Goal: Task Accomplishment & Management: Manage account settings

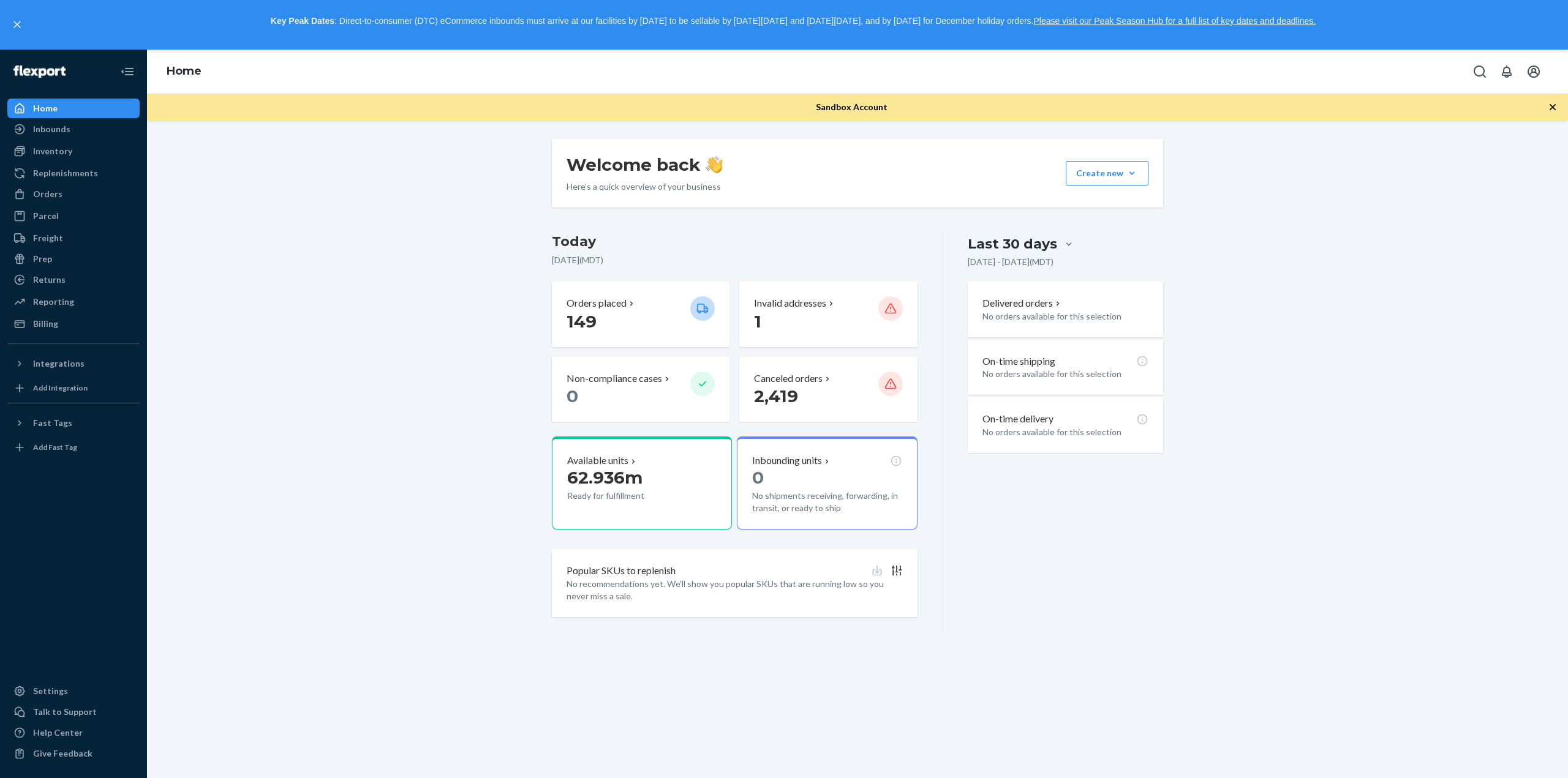
click at [182, 309] on div "Welcome back Here’s a quick overview of your business Create new Create new inb…" at bounding box center [857, 385] width 1402 height 492
click at [50, 195] on div "Orders" at bounding box center [48, 194] width 30 height 12
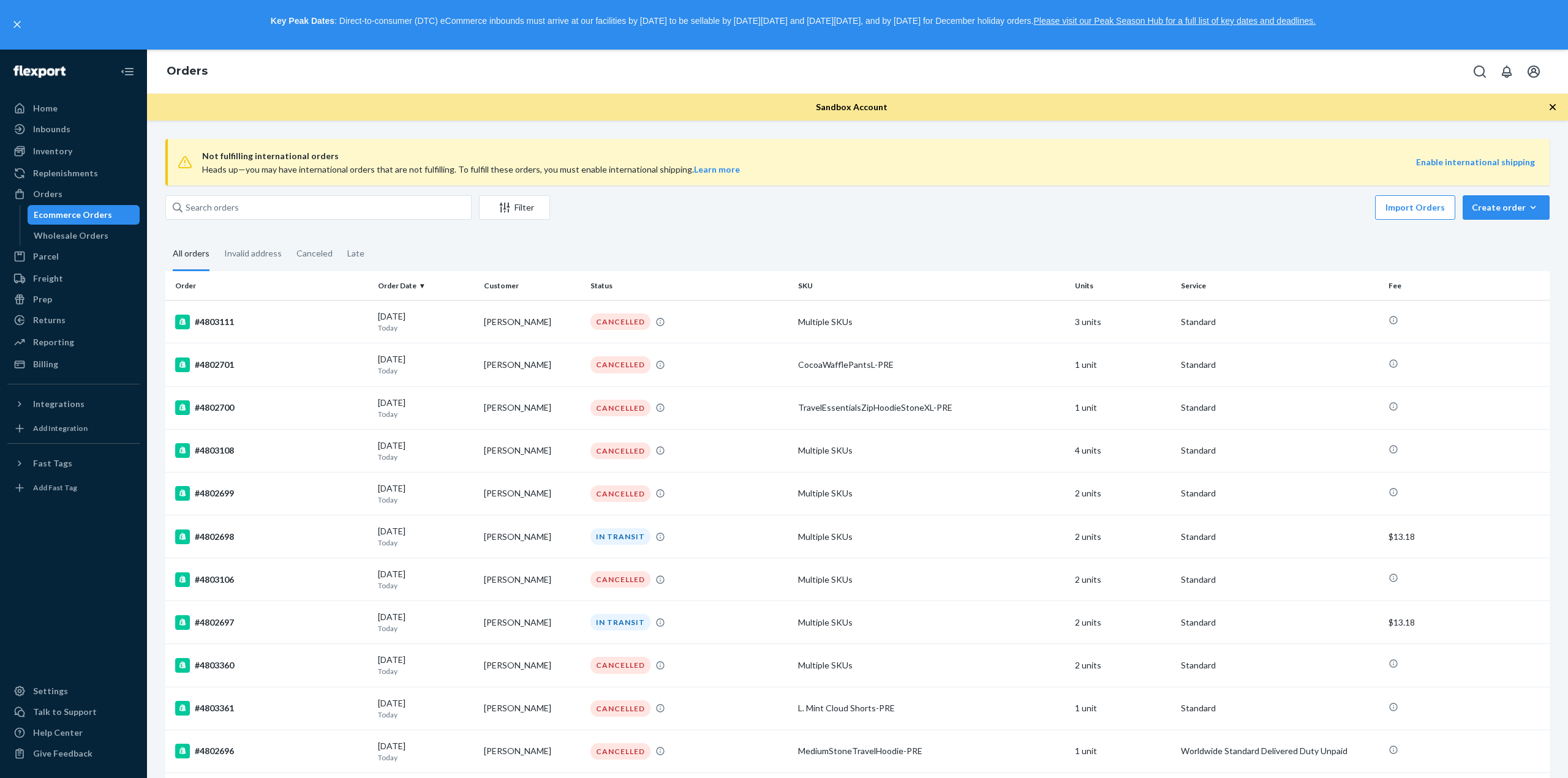
drag, startPoint x: 1122, startPoint y: 639, endPoint x: 1102, endPoint y: 85, distance: 554.4
click at [85, 275] on div "Freight" at bounding box center [73, 279] width 129 height 17
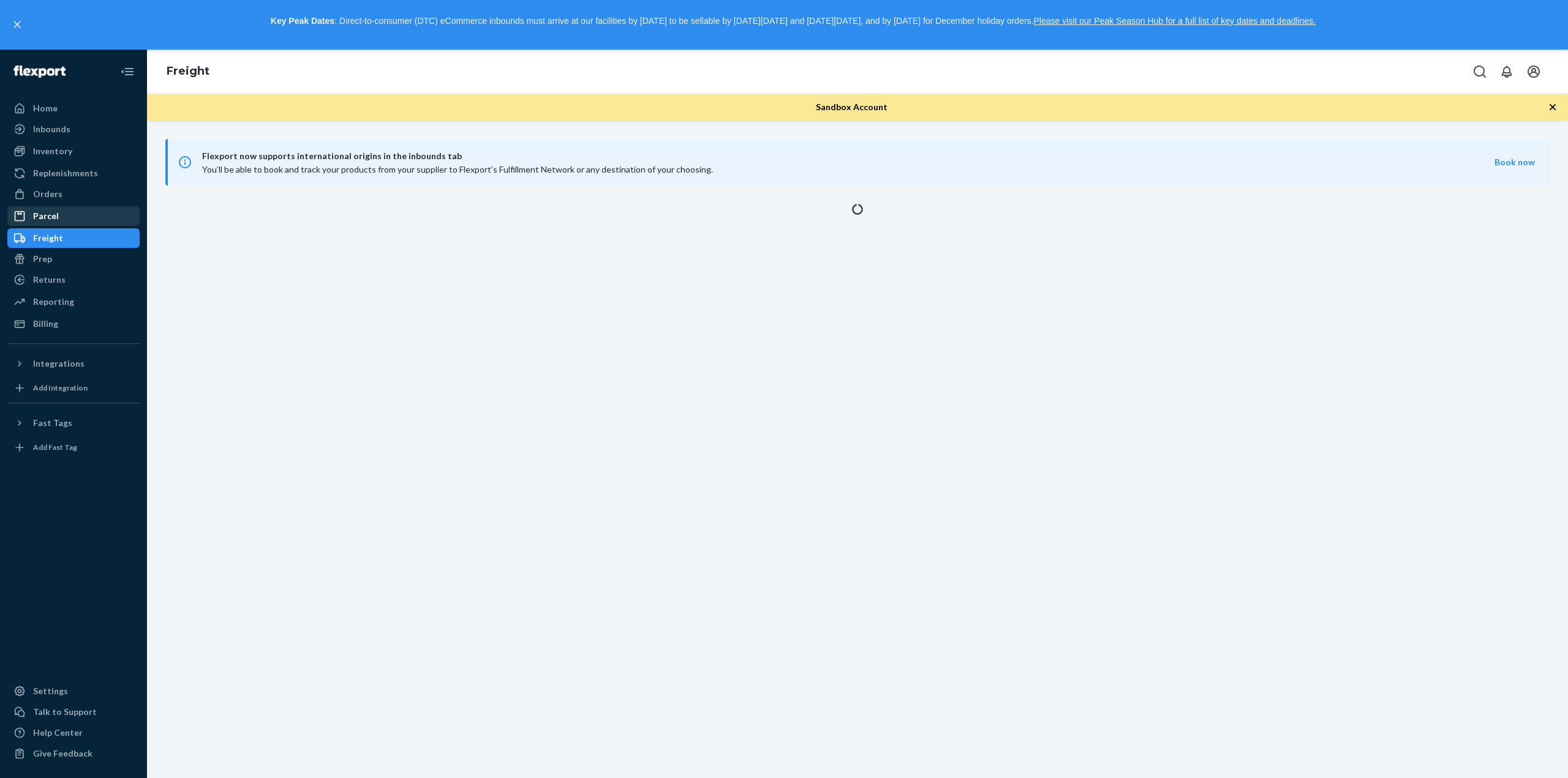
click at [100, 211] on div "Parcel" at bounding box center [73, 217] width 129 height 17
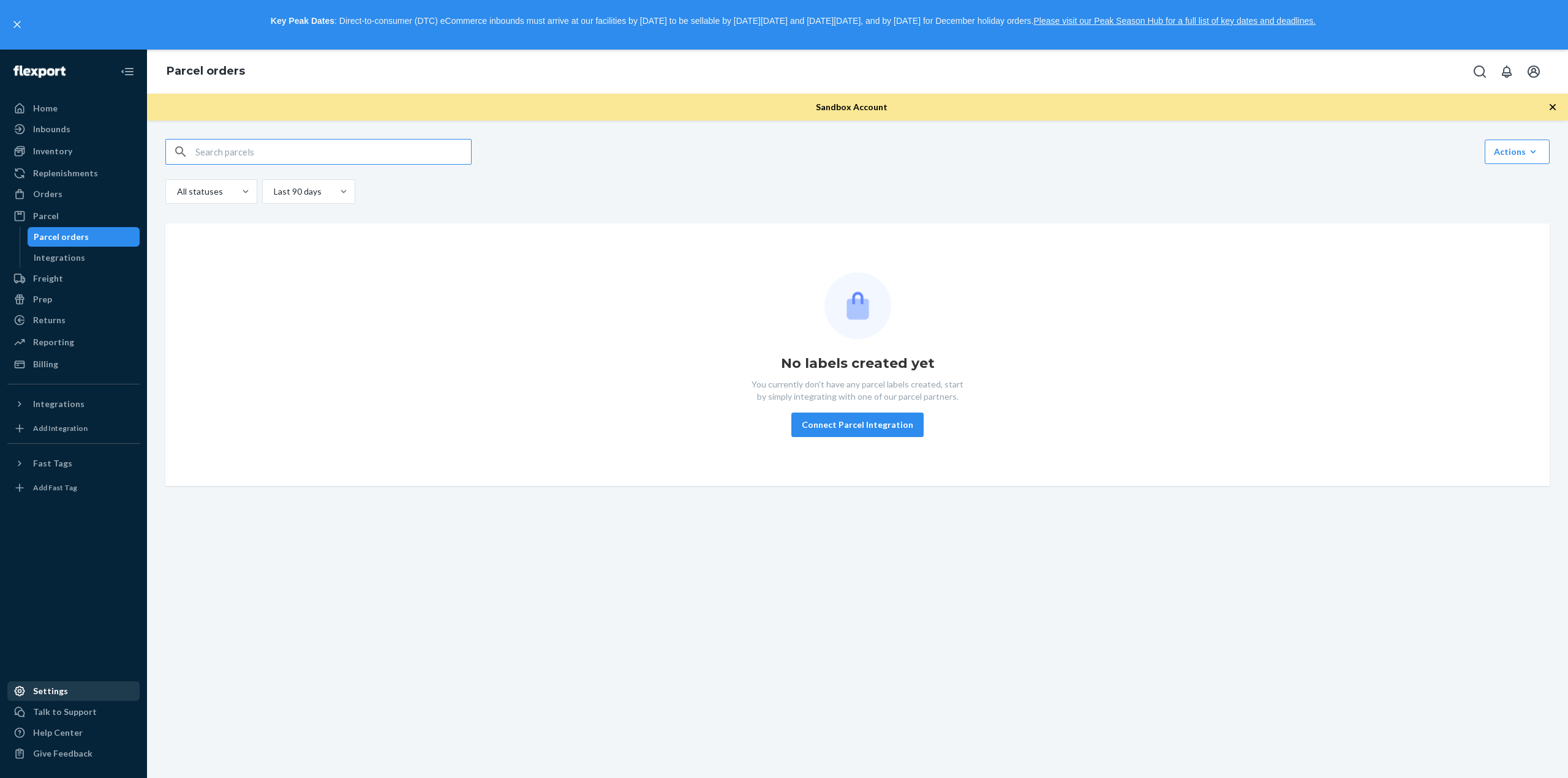
click at [87, 687] on div "Settings" at bounding box center [73, 692] width 129 height 17
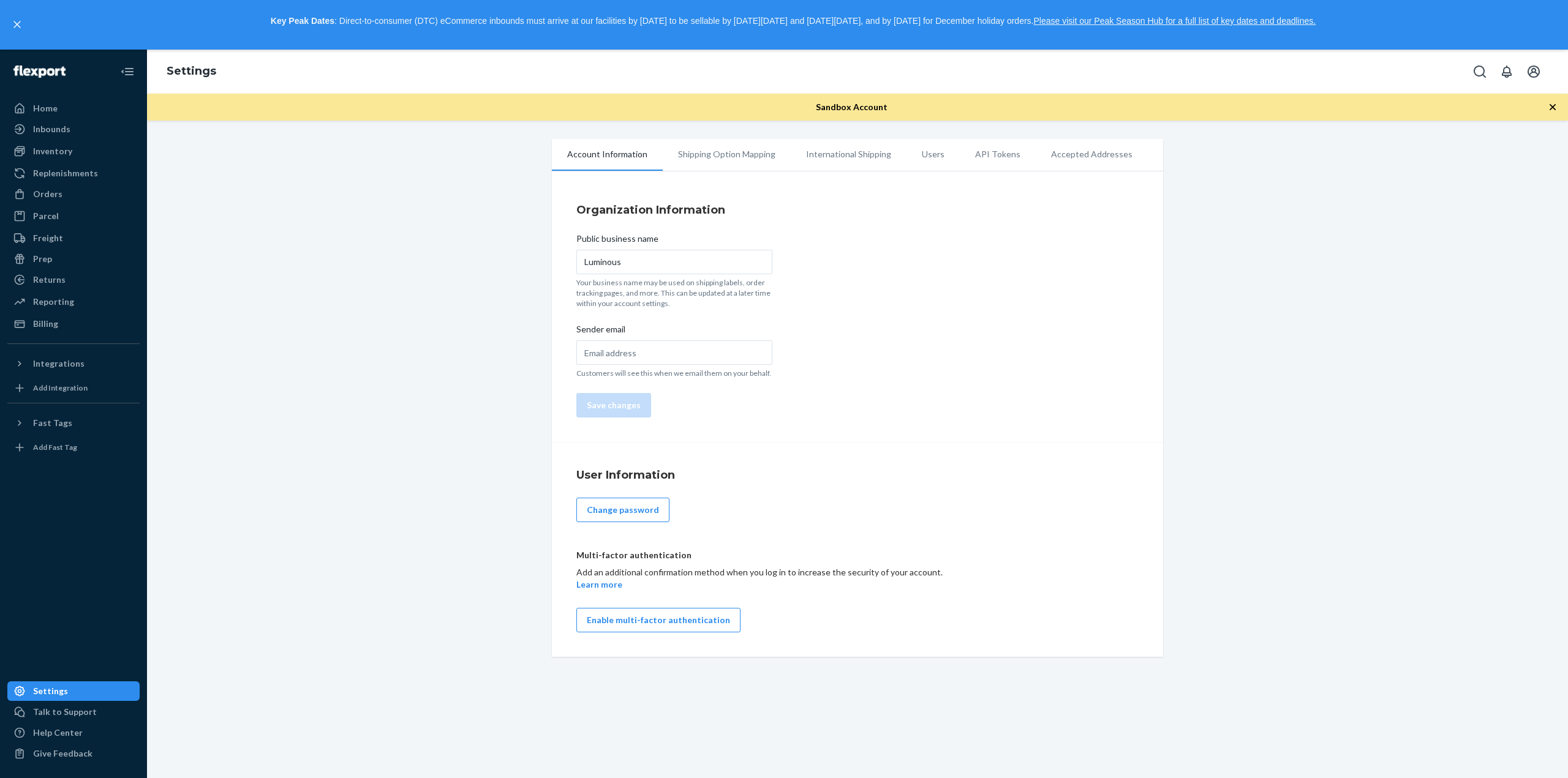
click at [734, 151] on li "Shipping Option Mapping" at bounding box center [726, 154] width 128 height 31
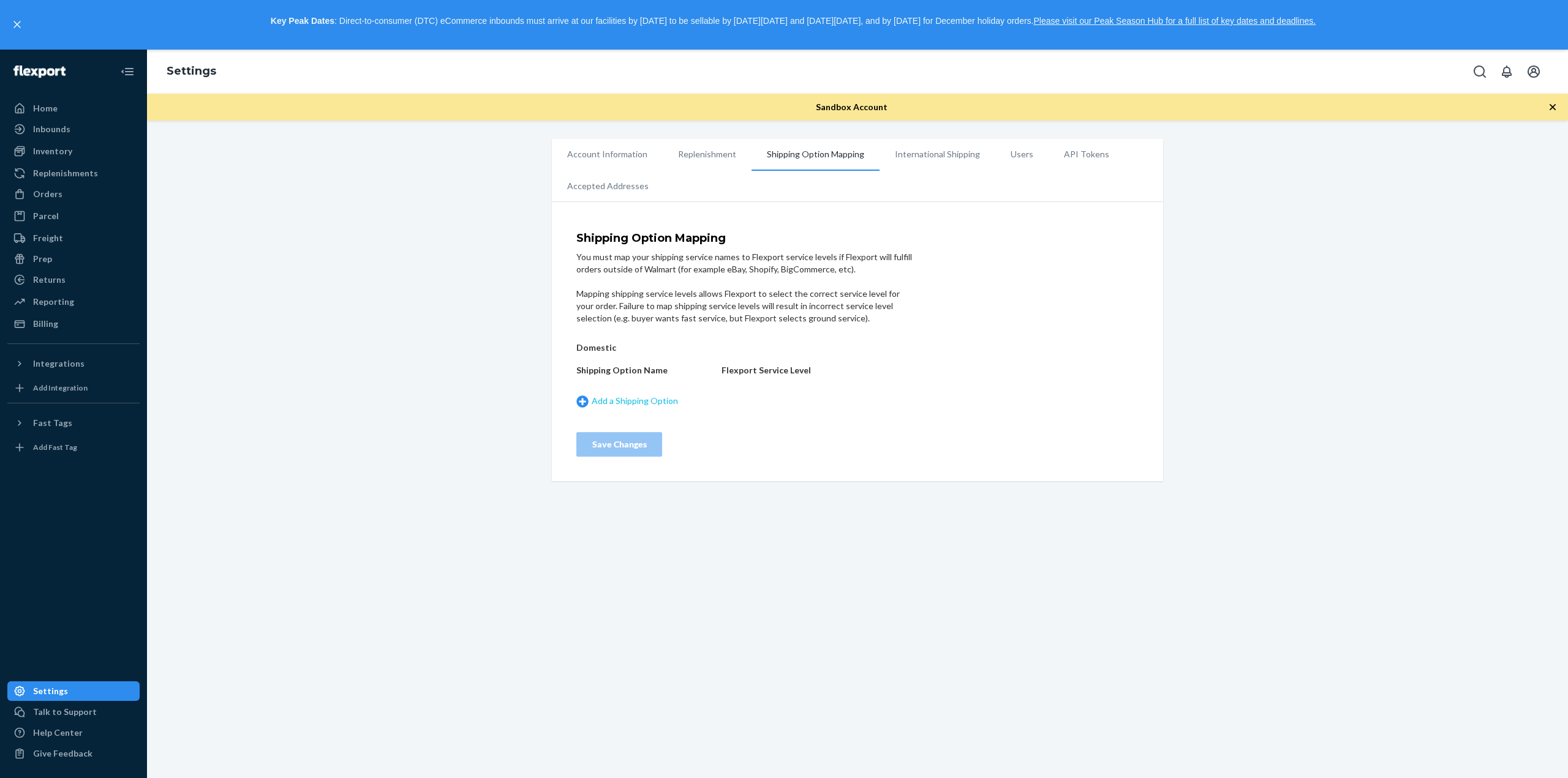
click at [642, 396] on link "Add a Shipping Option" at bounding box center [645, 400] width 139 height 12
click at [629, 437] on div "Add a Shipping Option" at bounding box center [645, 429] width 139 height 25
click at [631, 439] on div "Add a Shipping Option" at bounding box center [645, 429] width 139 height 25
click at [625, 426] on link "Add a Shipping Option" at bounding box center [645, 429] width 139 height 12
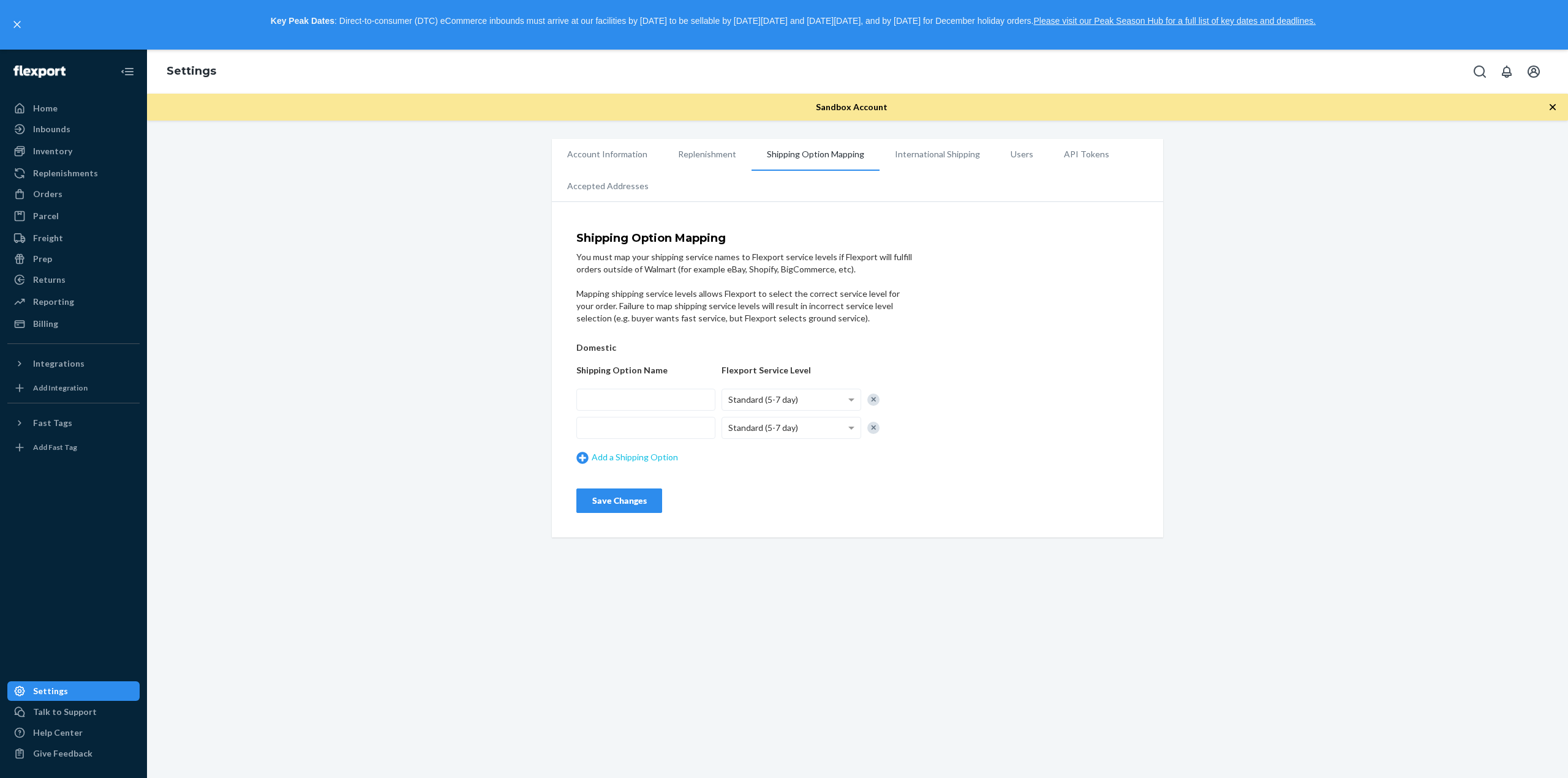
click at [641, 459] on link "Add a Shipping Option" at bounding box center [645, 457] width 139 height 12
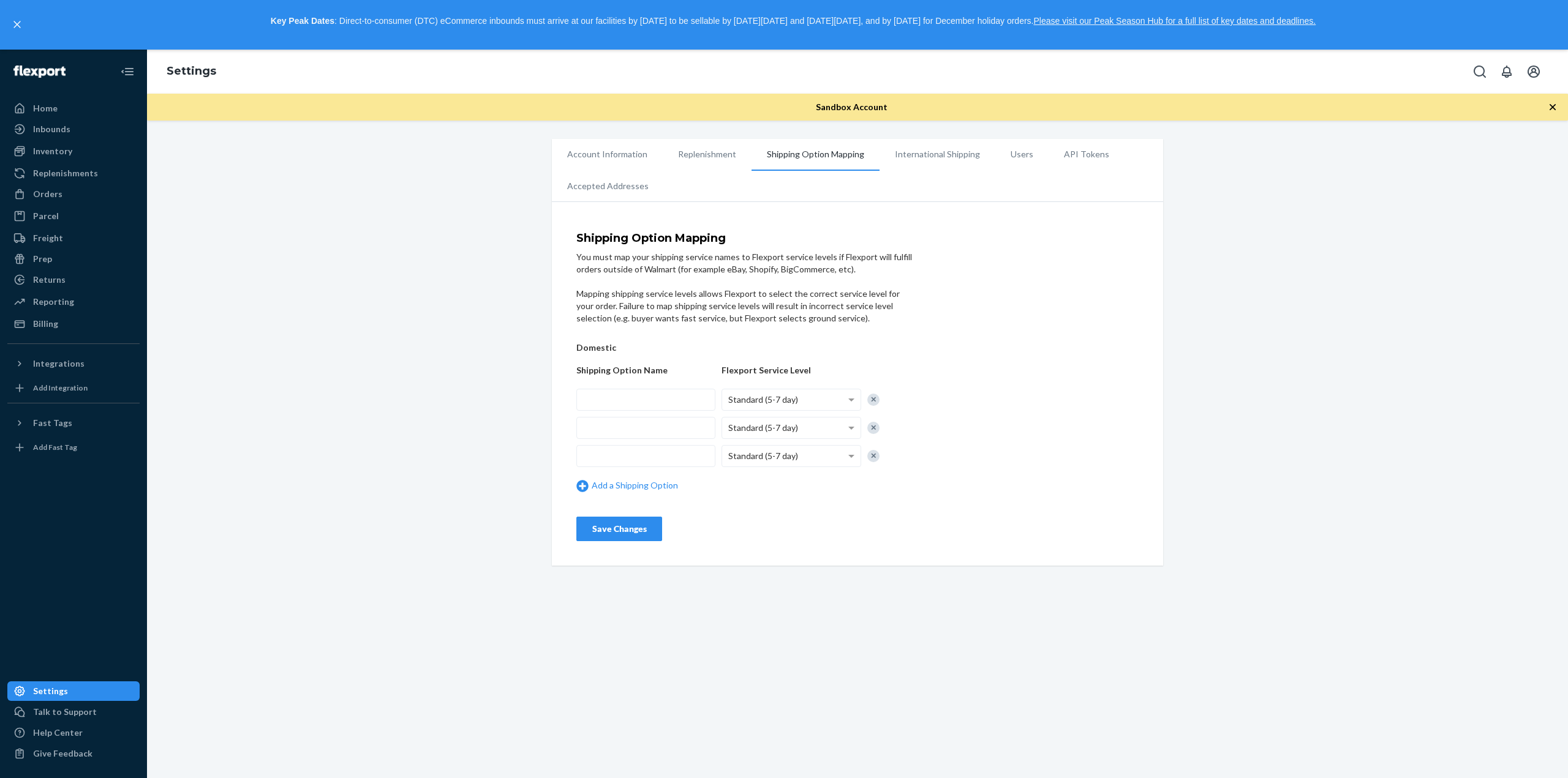
drag, startPoint x: 647, startPoint y: 486, endPoint x: 648, endPoint y: 501, distance: 15.0
click at [647, 489] on link "Add a Shipping Option" at bounding box center [645, 485] width 139 height 12
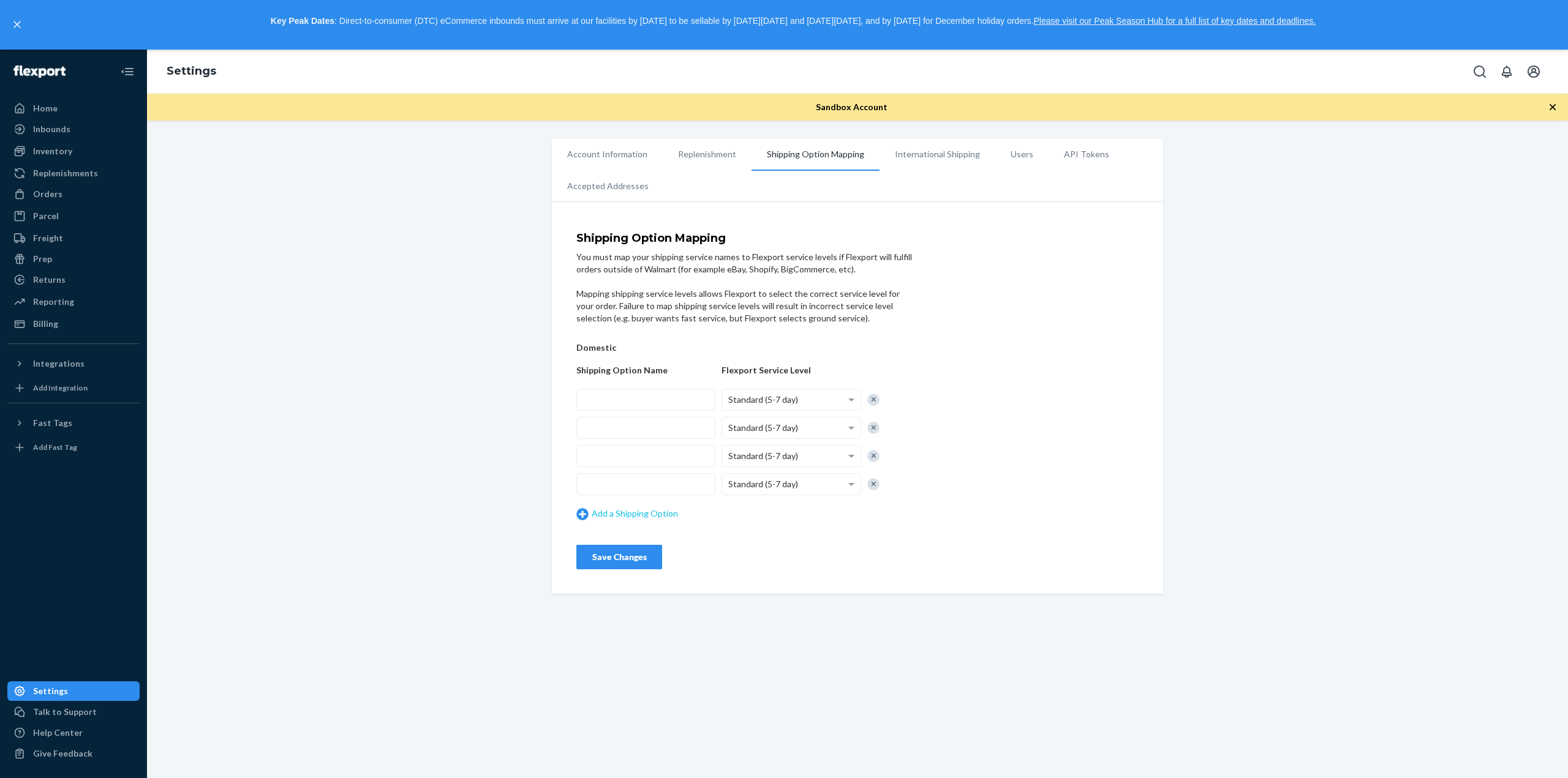
click at [651, 516] on link "Add a Shipping Option" at bounding box center [645, 514] width 139 height 12
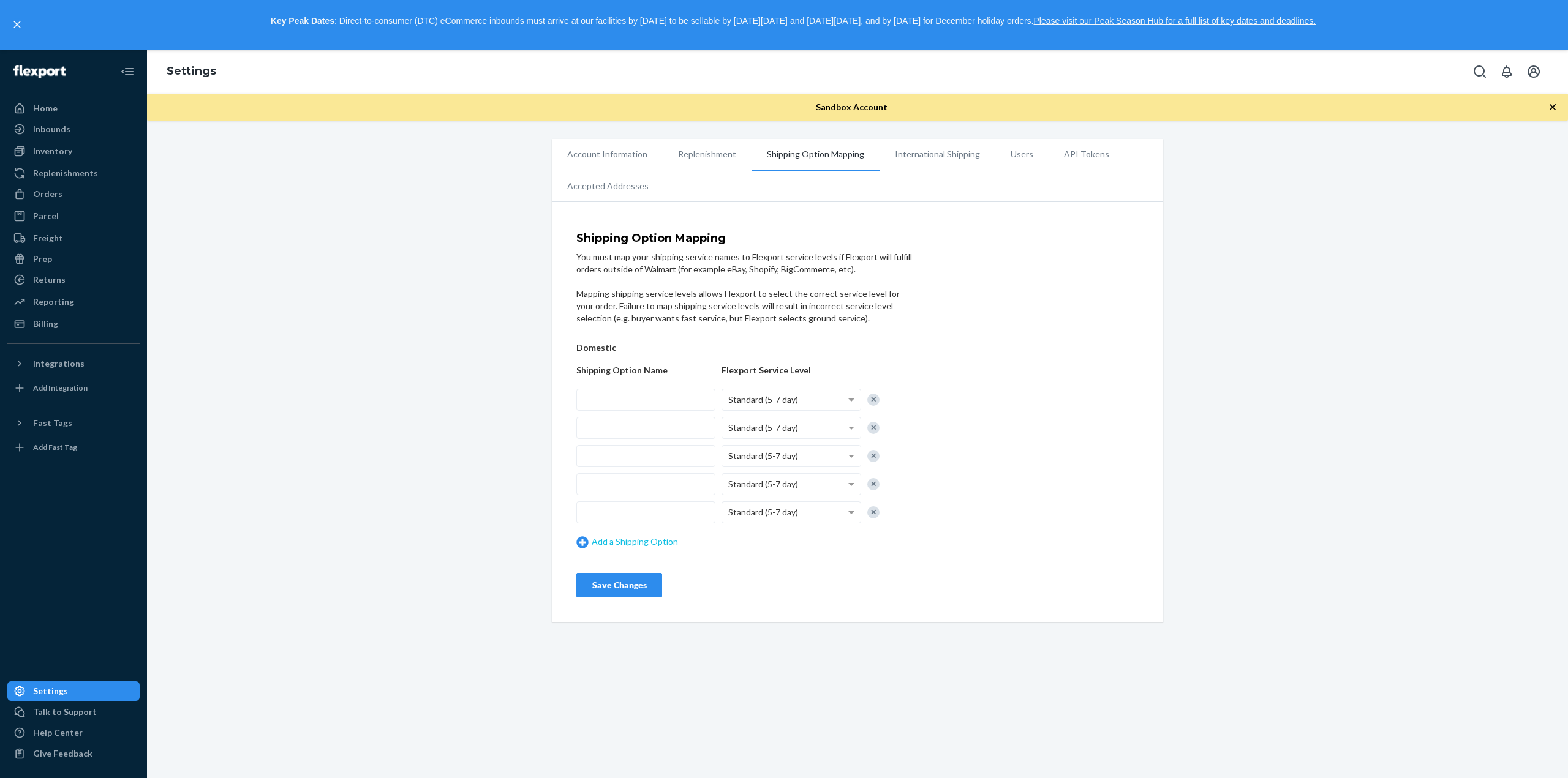
click at [655, 543] on link "Add a Shipping Option" at bounding box center [645, 541] width 139 height 12
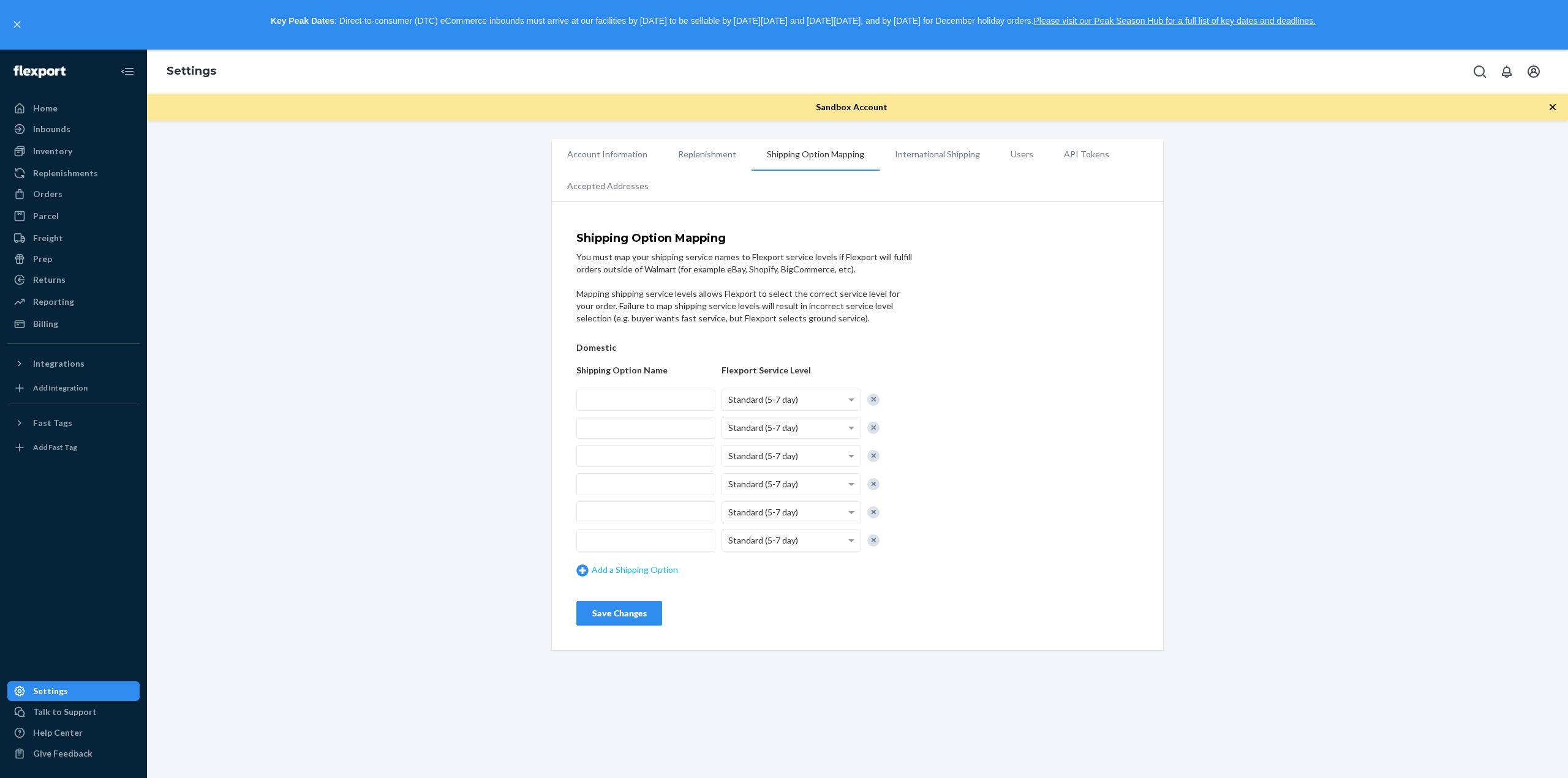
click at [661, 571] on link "Add a Shipping Option" at bounding box center [645, 570] width 139 height 12
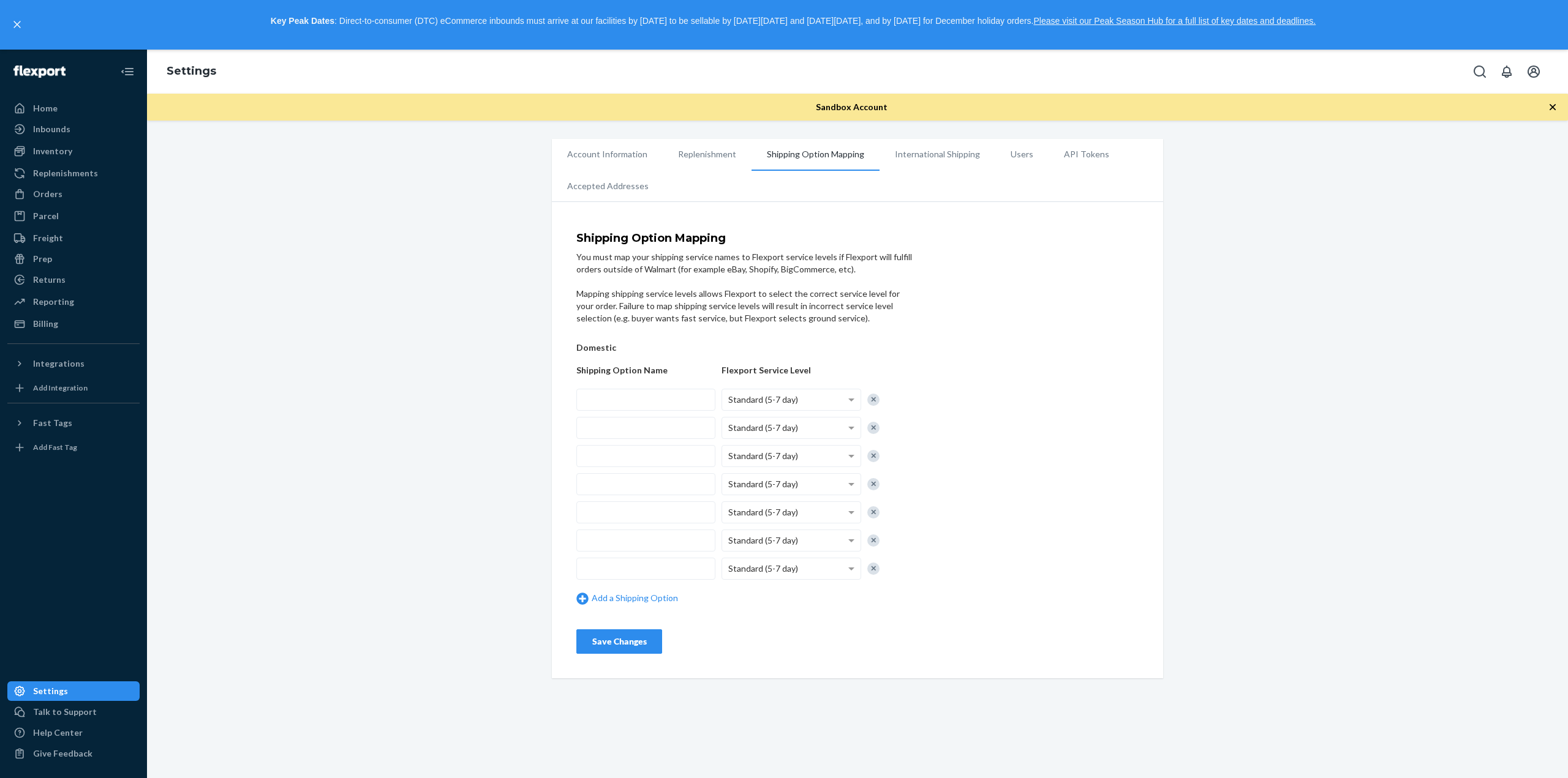
click at [596, 608] on div "Add a Shipping Option" at bounding box center [645, 599] width 139 height 25
click at [602, 602] on link "Add a Shipping Option" at bounding box center [645, 598] width 139 height 12
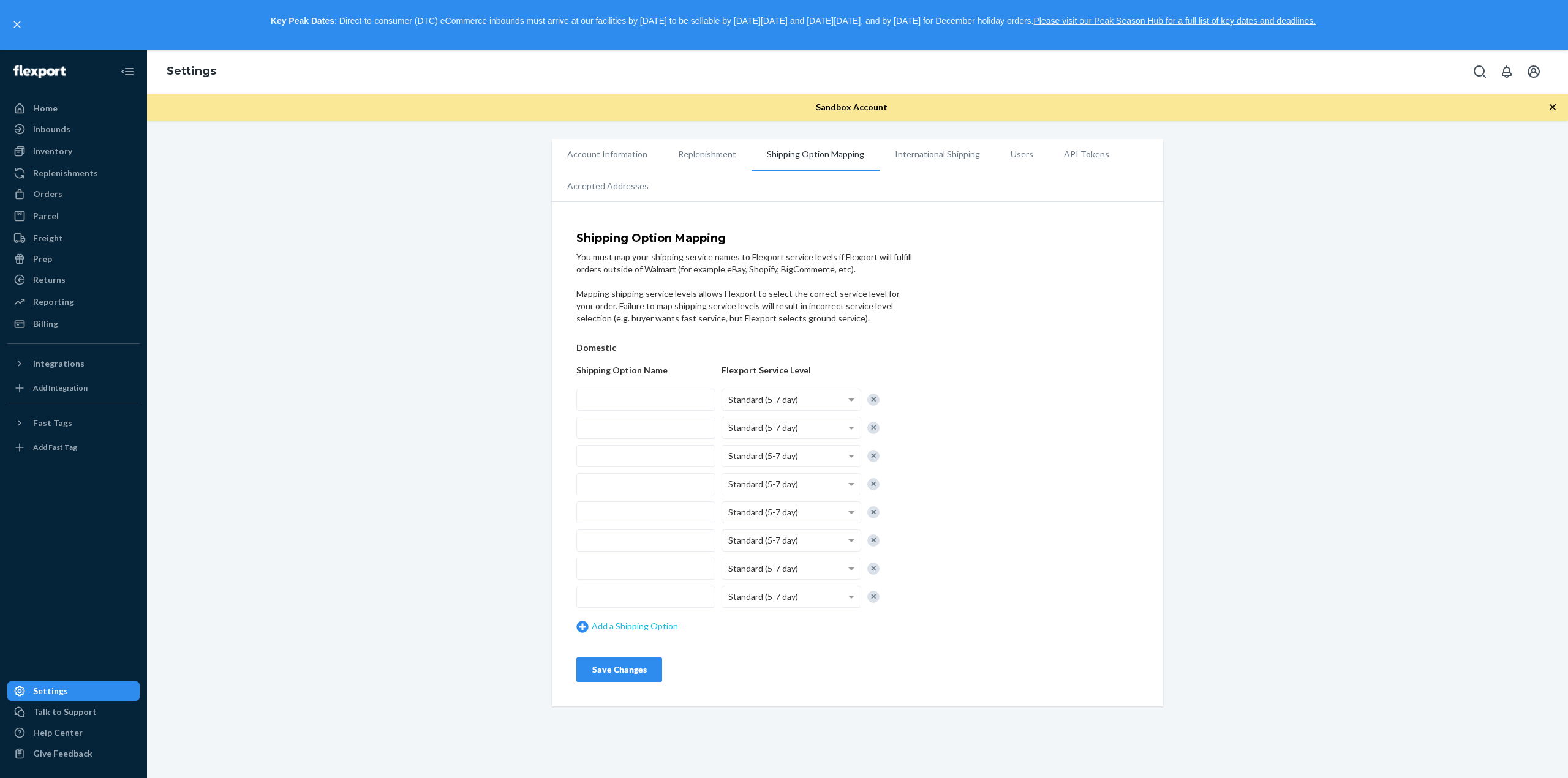
click at [615, 633] on link "Add a Shipping Option" at bounding box center [645, 626] width 139 height 12
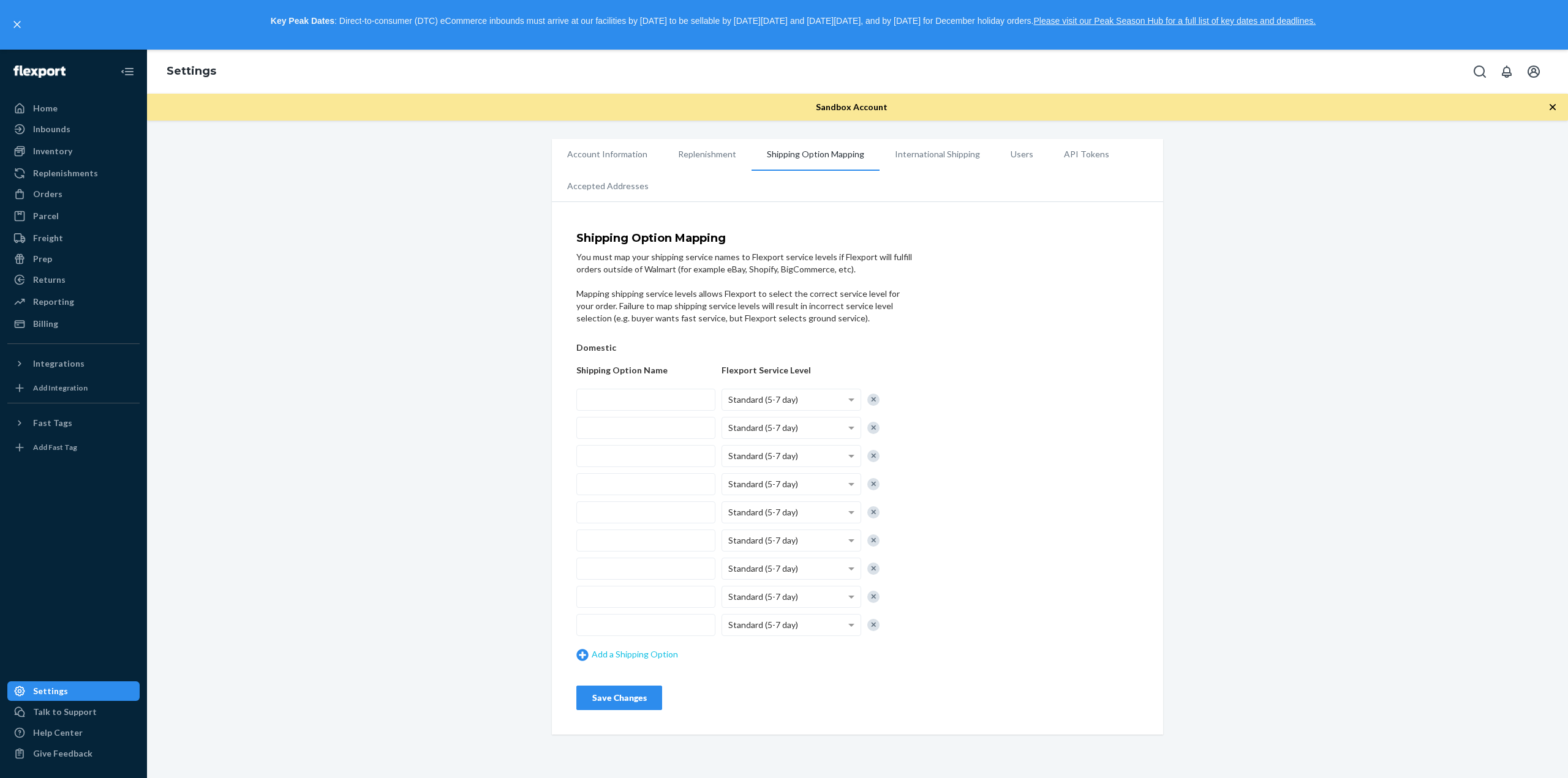
click at [622, 659] on link "Add a Shipping Option" at bounding box center [645, 654] width 139 height 12
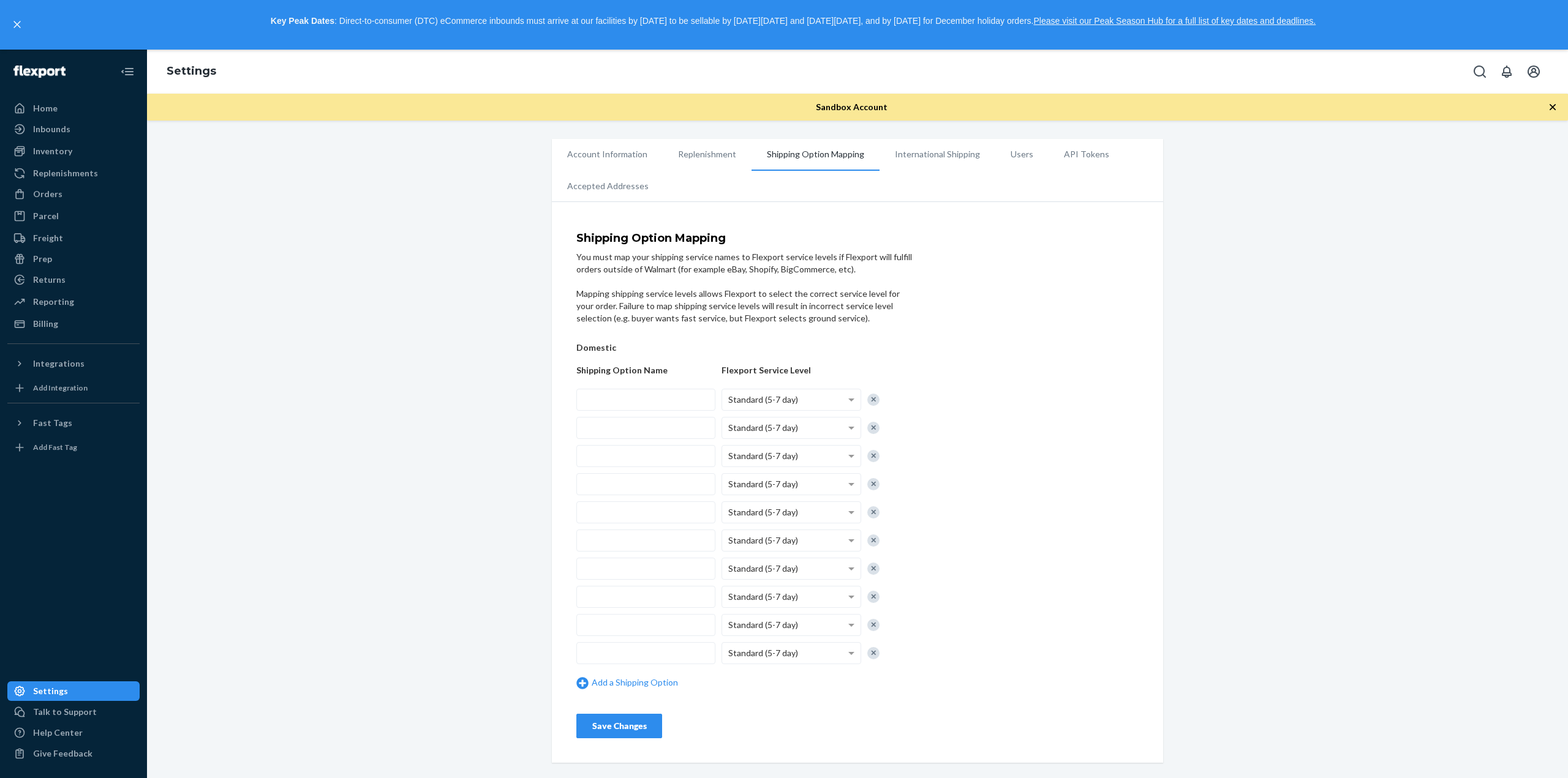
click at [629, 688] on link "Add a Shipping Option" at bounding box center [645, 682] width 139 height 12
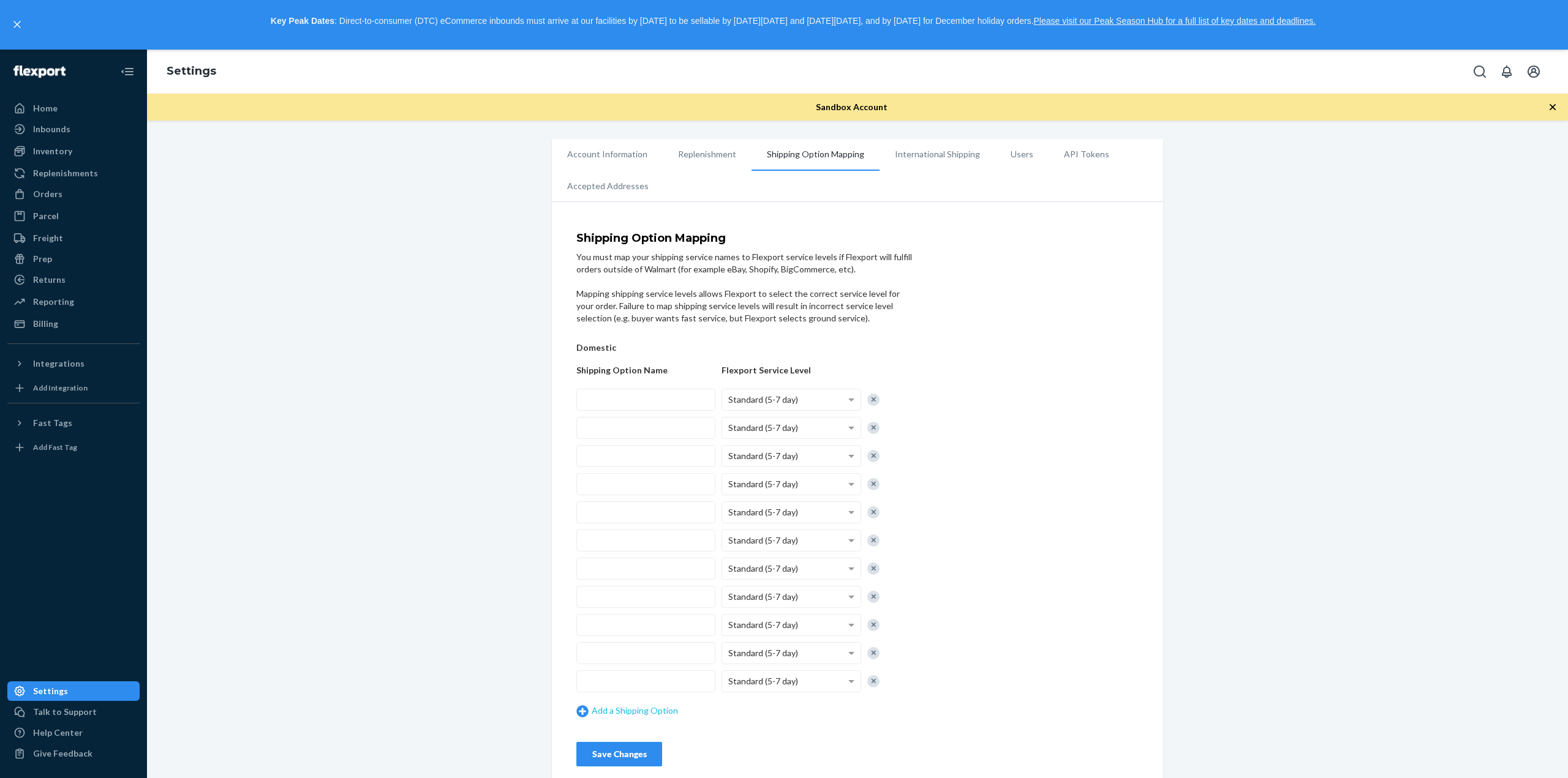
click at [631, 706] on link "Add a Shipping Option" at bounding box center [645, 711] width 139 height 12
click at [626, 737] on link "Add a Shipping Option" at bounding box center [645, 739] width 139 height 12
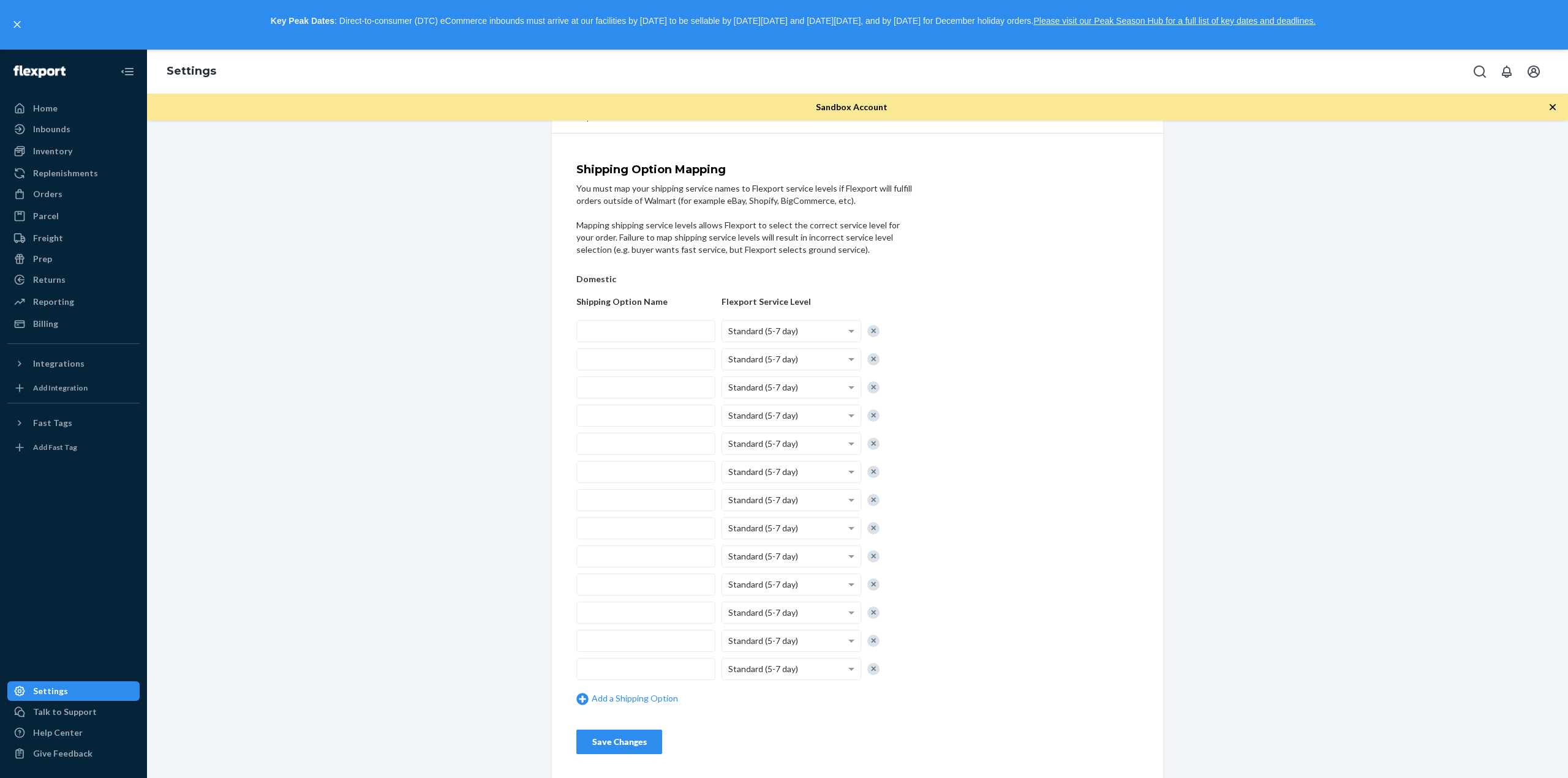
scroll to position [69, 0]
click at [625, 701] on link "Add a Shipping Option" at bounding box center [645, 698] width 139 height 12
click at [634, 725] on link "Add a Shipping Option" at bounding box center [645, 726] width 139 height 12
click at [642, 747] on div "Add a Shipping Option" at bounding box center [645, 755] width 139 height 25
click at [643, 752] on link "Add a Shipping Option" at bounding box center [645, 754] width 139 height 12
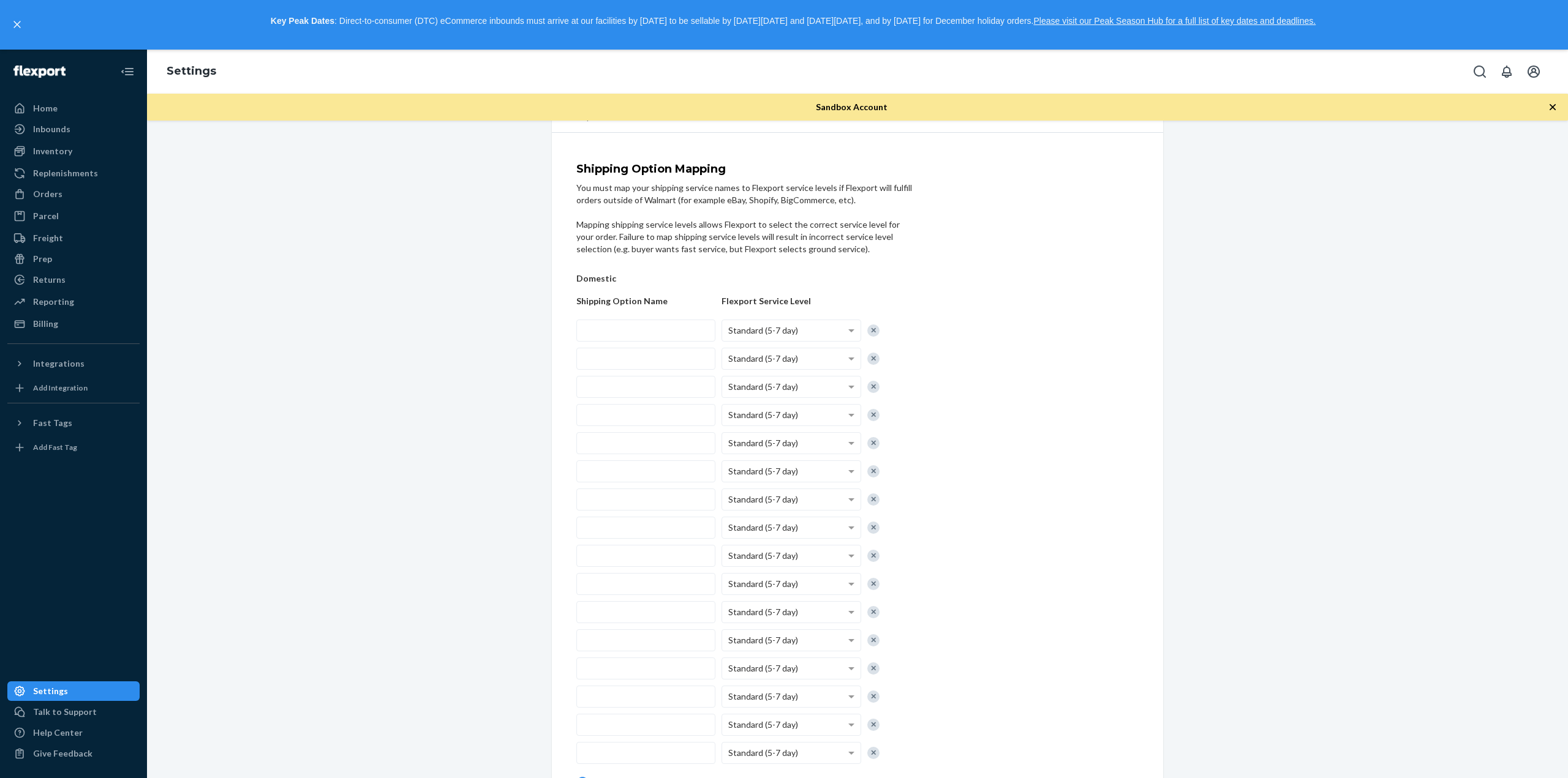
scroll to position [153, 0]
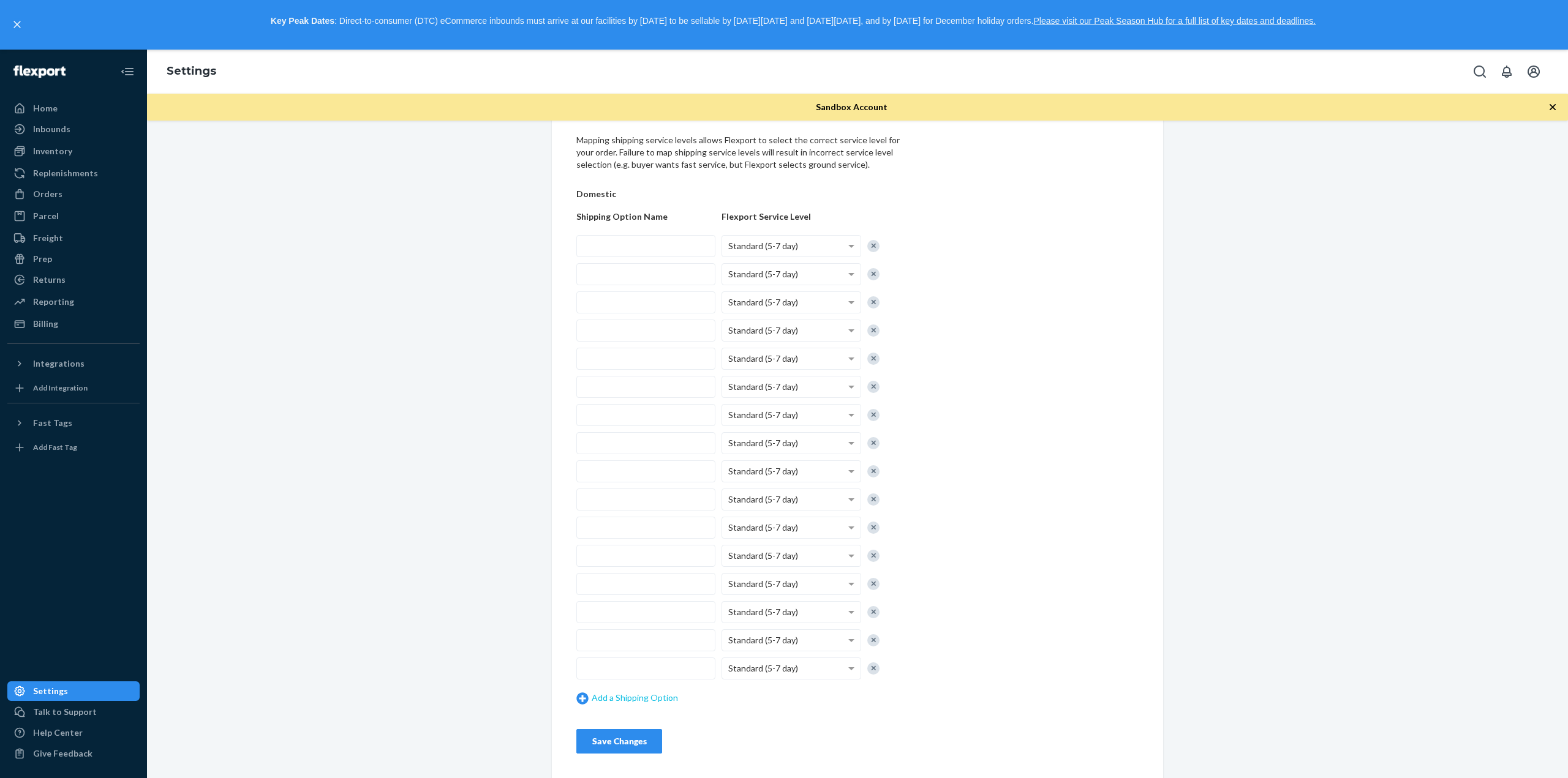
click at [635, 702] on link "Add a Shipping Option" at bounding box center [645, 698] width 139 height 12
drag, startPoint x: 651, startPoint y: 250, endPoint x: 736, endPoint y: 250, distance: 85.0
click at [652, 251] on input "text" at bounding box center [645, 245] width 139 height 22
paste input "Free Shipping - Copper"
type input "Free Shipping - Copper"
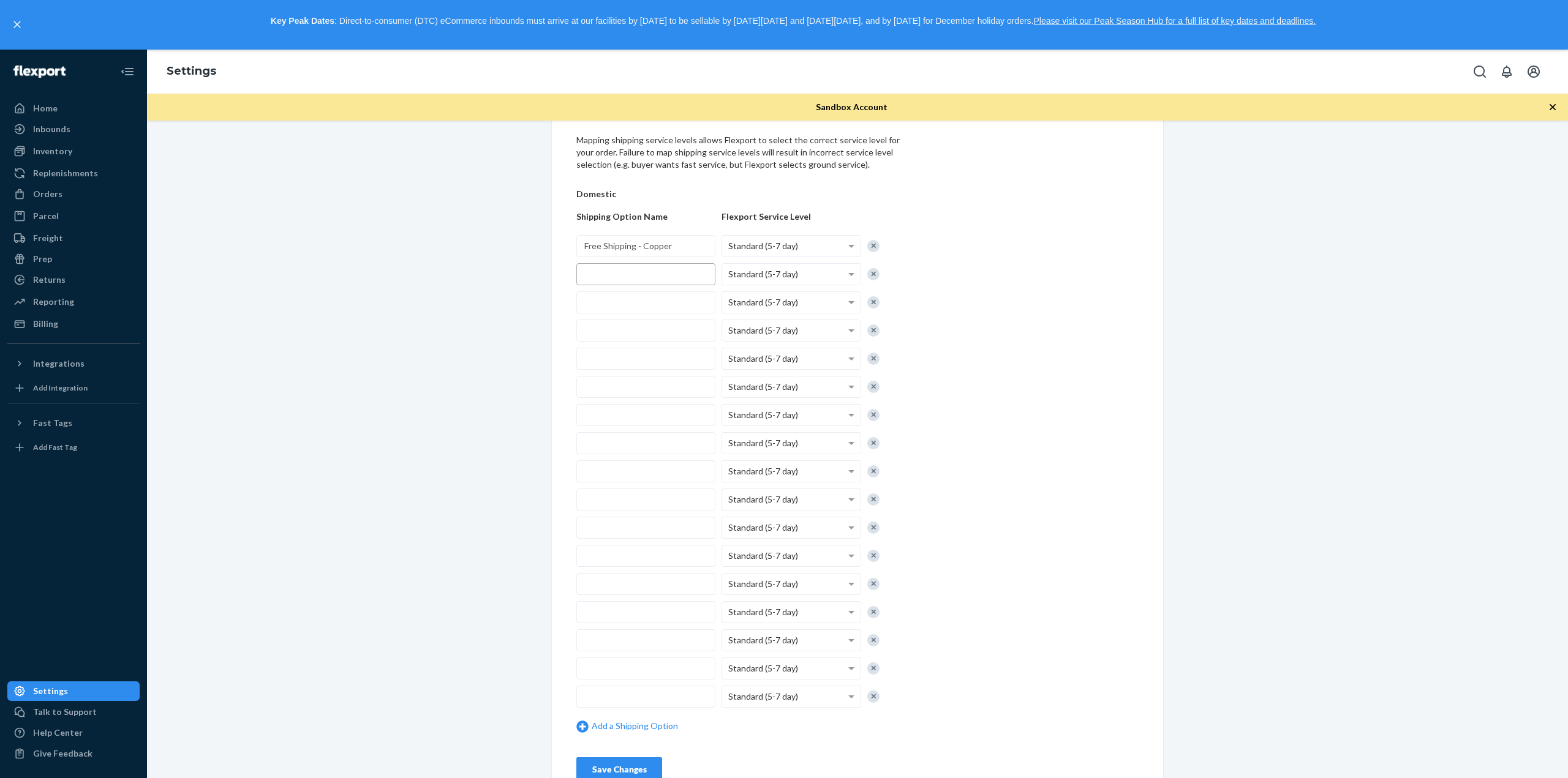
drag, startPoint x: 616, startPoint y: 277, endPoint x: 625, endPoint y: 275, distance: 9.2
click at [618, 277] on input "text" at bounding box center [645, 274] width 139 height 22
paste input "Free Shipping"
type input "Free Shipping"
click at [674, 297] on input "text" at bounding box center [645, 302] width 139 height 22
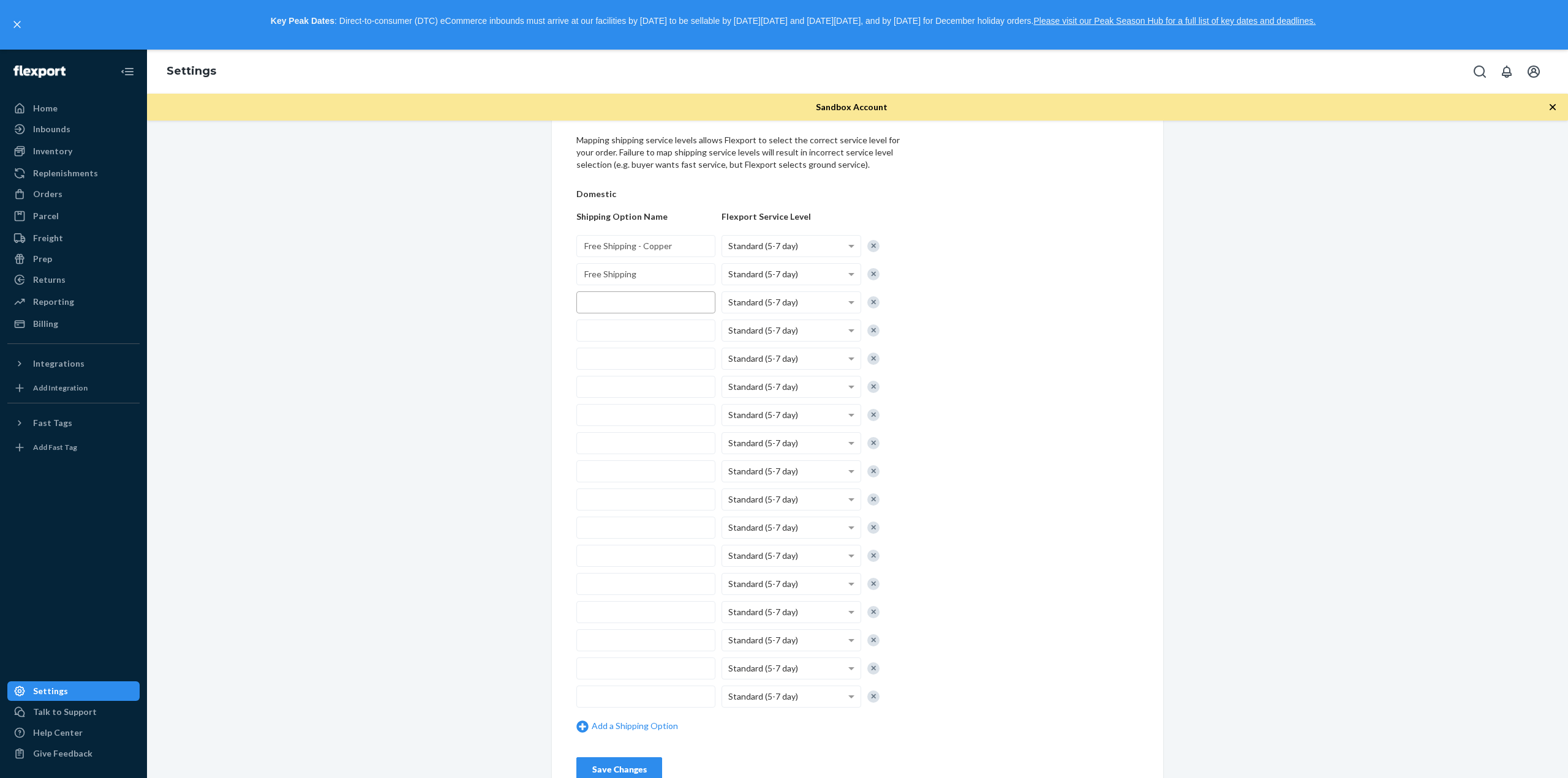
paste input "Standard"
type input "Standard"
drag, startPoint x: 656, startPoint y: 324, endPoint x: 757, endPoint y: 337, distance: 101.8
click at [655, 326] on input "text" at bounding box center [645, 331] width 139 height 22
paste input "Shipped from seller"
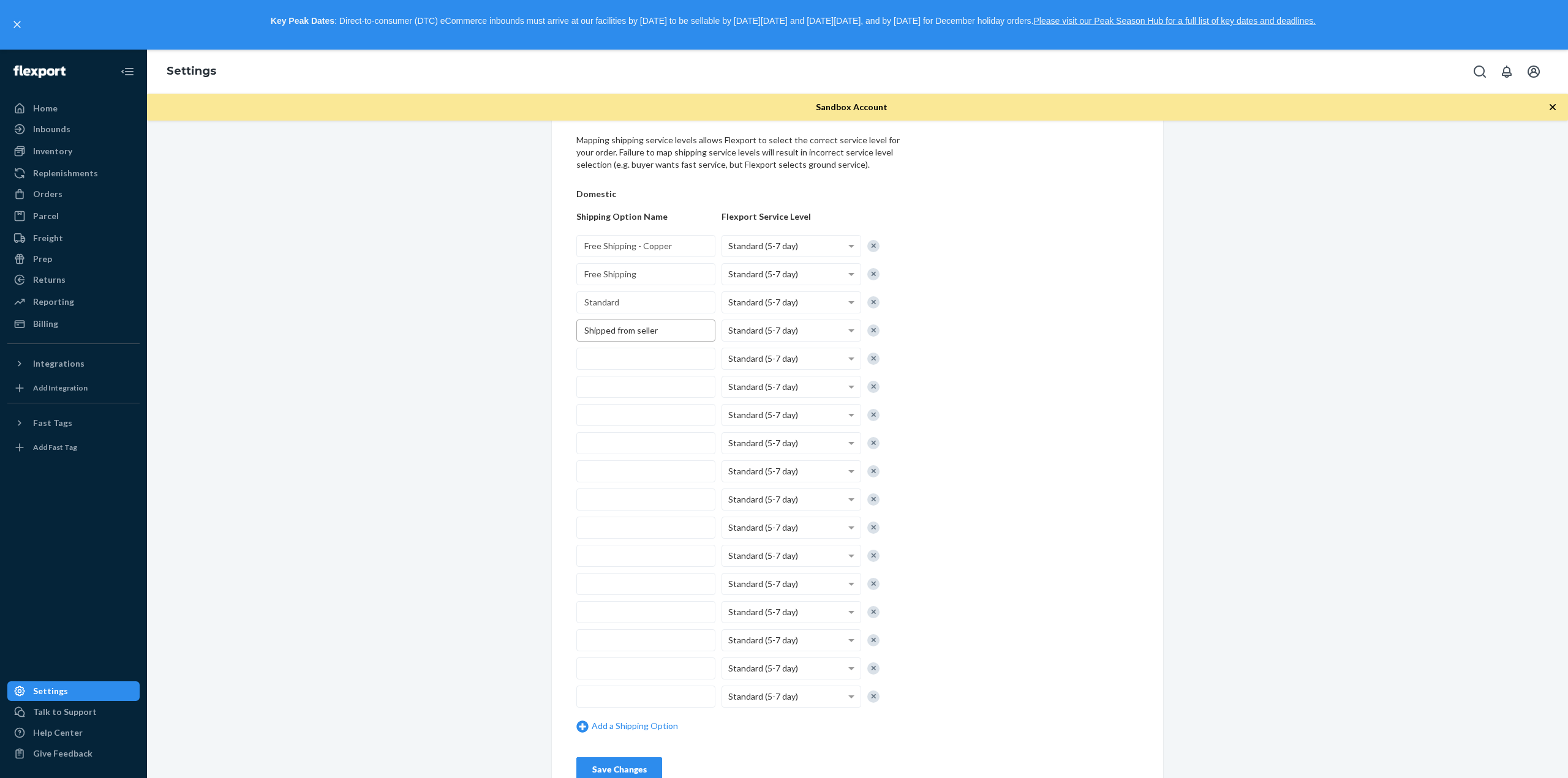
type input "Shipped from seller"
drag, startPoint x: 659, startPoint y: 363, endPoint x: 1062, endPoint y: 358, distance: 403.0
click at [658, 363] on input "text" at bounding box center [645, 358] width 139 height 22
paste input "Free Shipping - Lithium"
type input "Free Shipping - Lithium"
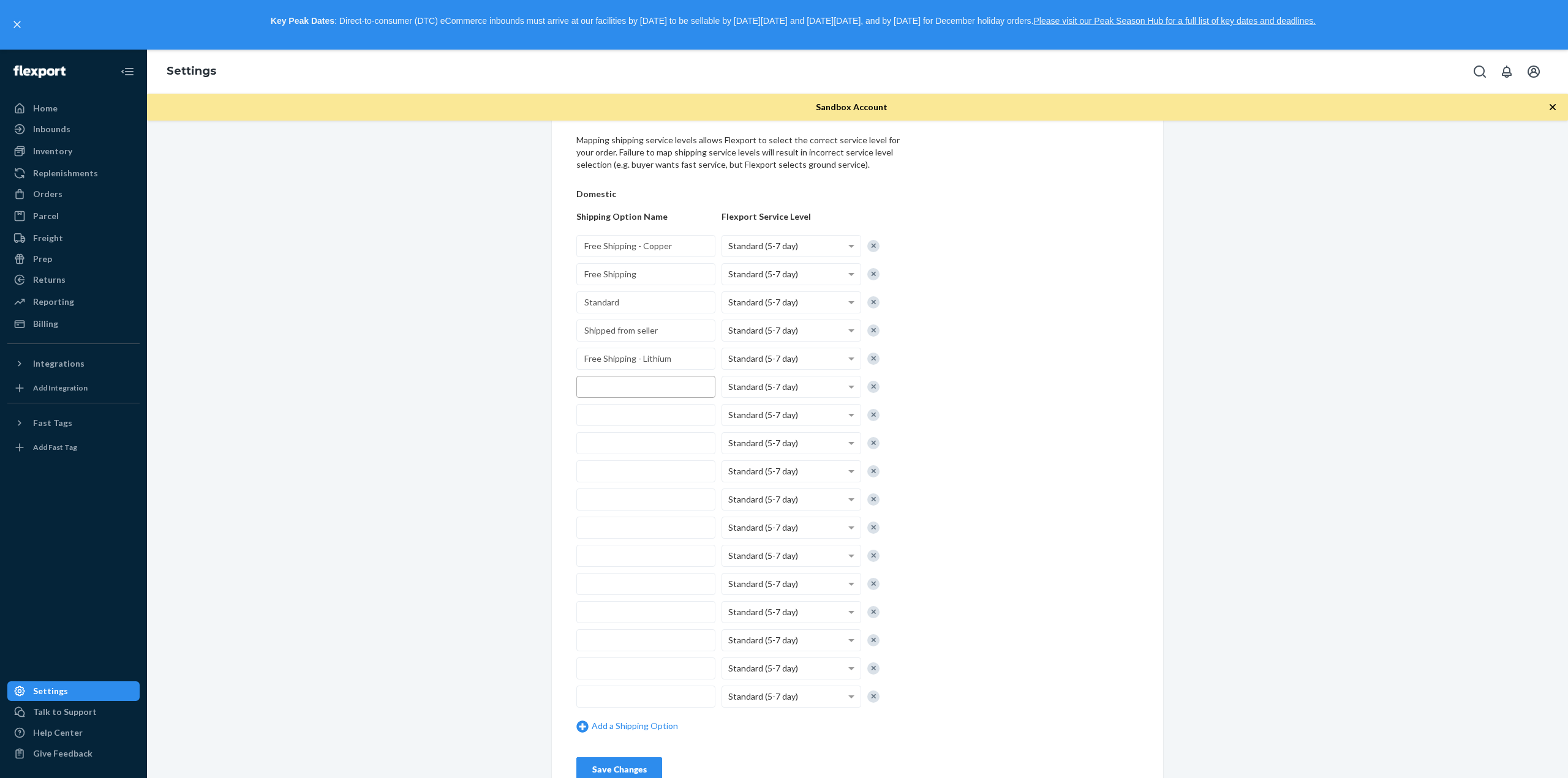
drag, startPoint x: 656, startPoint y: 395, endPoint x: 668, endPoint y: 395, distance: 12.0
click at [666, 395] on input "text" at bounding box center [645, 386] width 139 height 22
paste input "Economy Shipping"
type input "Economy Shipping"
drag, startPoint x: 588, startPoint y: 411, endPoint x: 681, endPoint y: 410, distance: 93.0
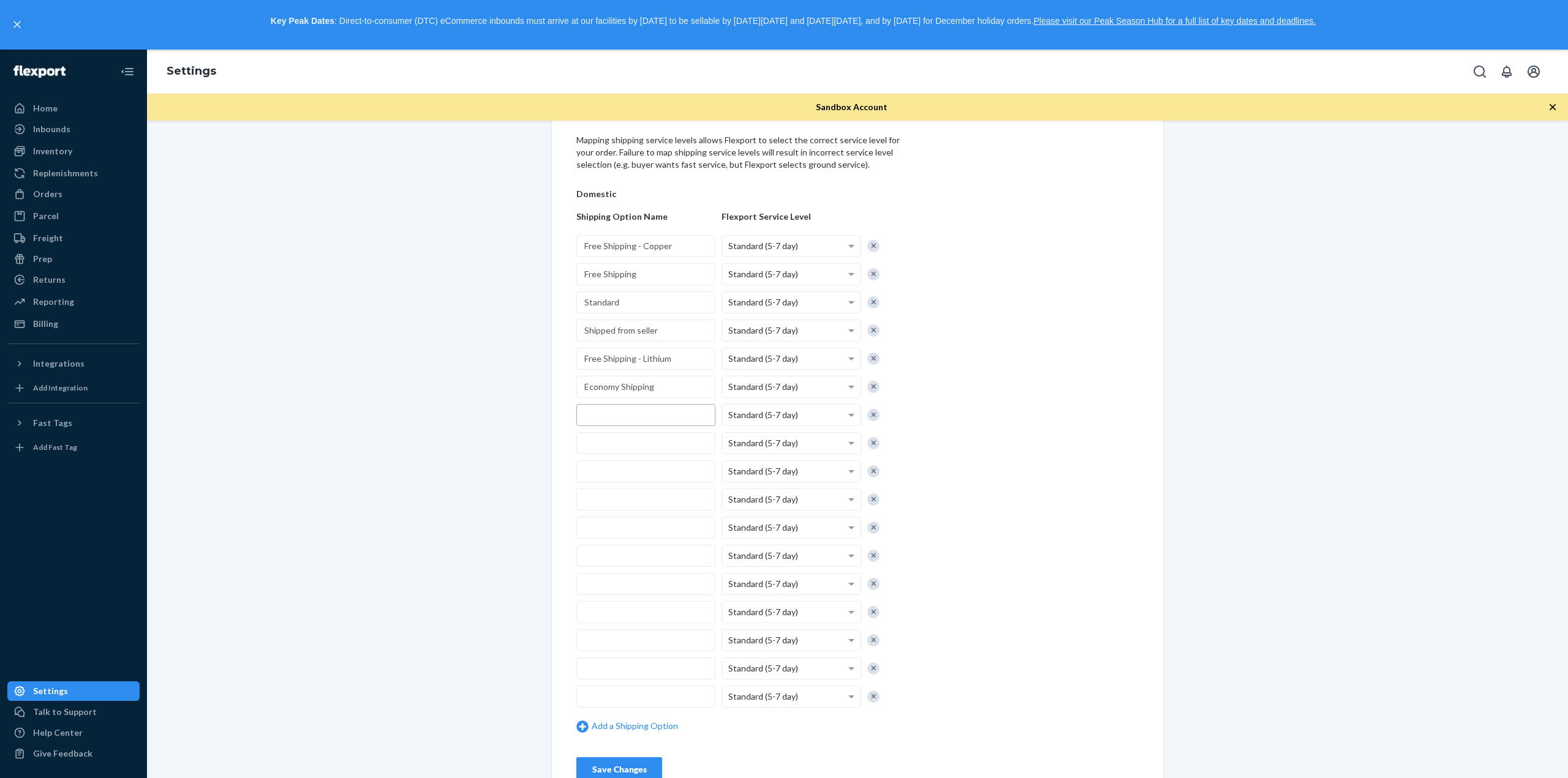
click at [588, 412] on input "text" at bounding box center [645, 415] width 139 height 22
paste input "Priority Processing with Free Shipping"
type input "Priority Processing with Free Shipping"
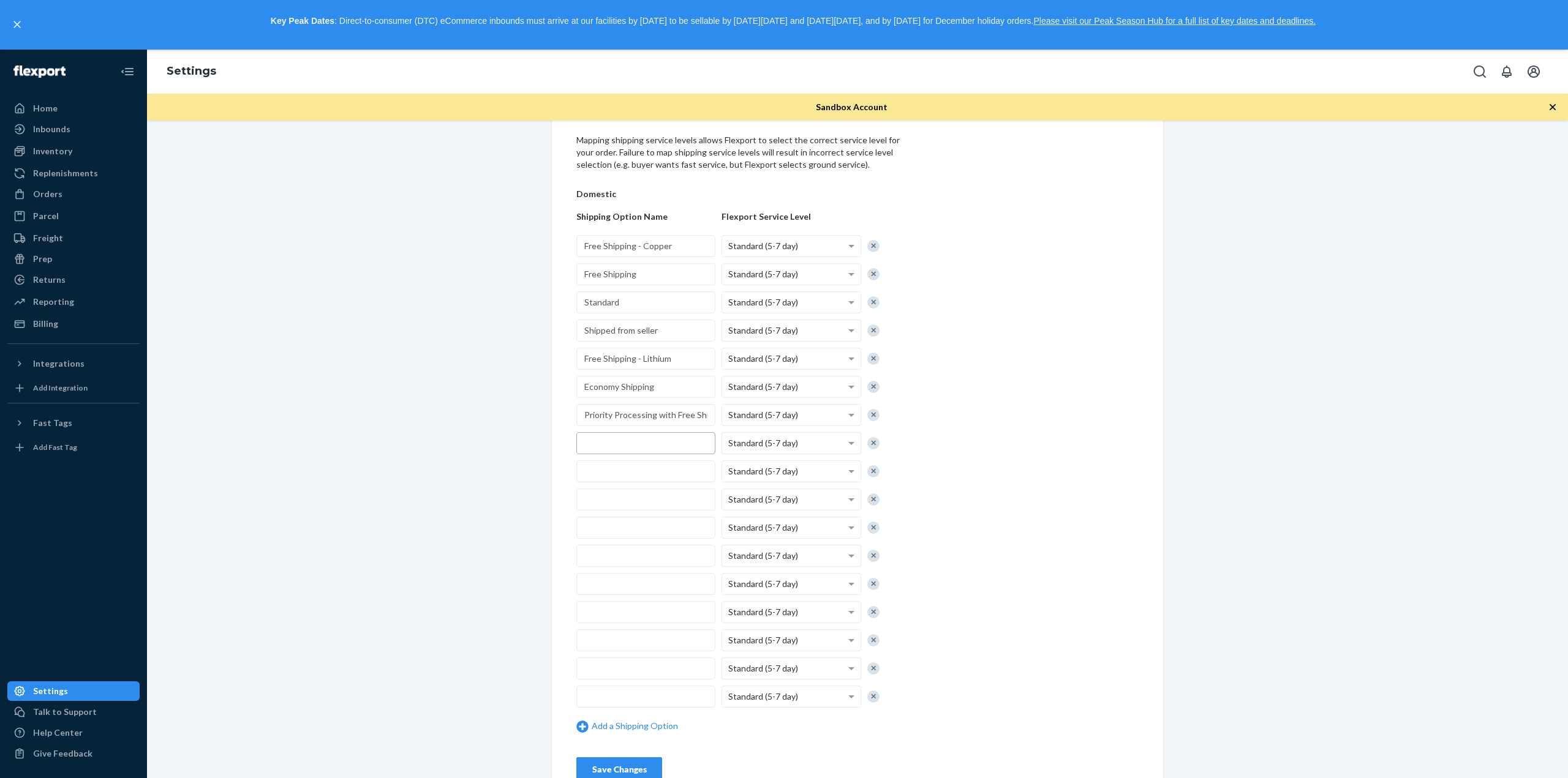
drag, startPoint x: 639, startPoint y: 439, endPoint x: 1157, endPoint y: 438, distance: 518.0
click at [643, 439] on input "text" at bounding box center [645, 443] width 139 height 22
paste input "Free Shipping - Bronze"
type input "Free Shipping - Bronze"
click at [664, 461] on input "text" at bounding box center [645, 471] width 139 height 22
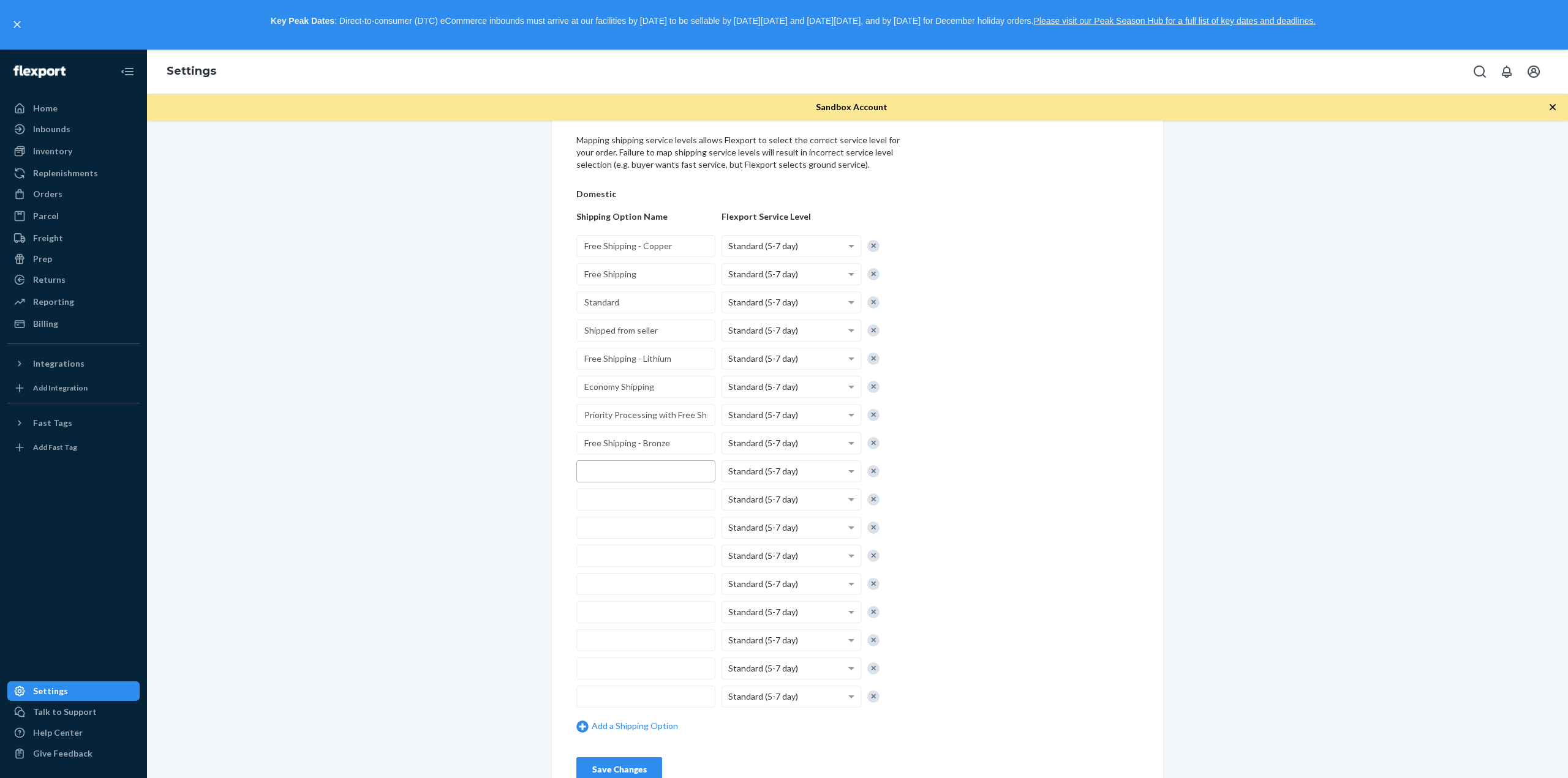
paste input "Standard (3-4 Days)"
type input "Standard (3-4 Days)"
drag, startPoint x: 666, startPoint y: 507, endPoint x: 702, endPoint y: 502, distance: 36.3
click at [675, 505] on input "text" at bounding box center [645, 499] width 139 height 22
paste input "Free Shipping - Gold"
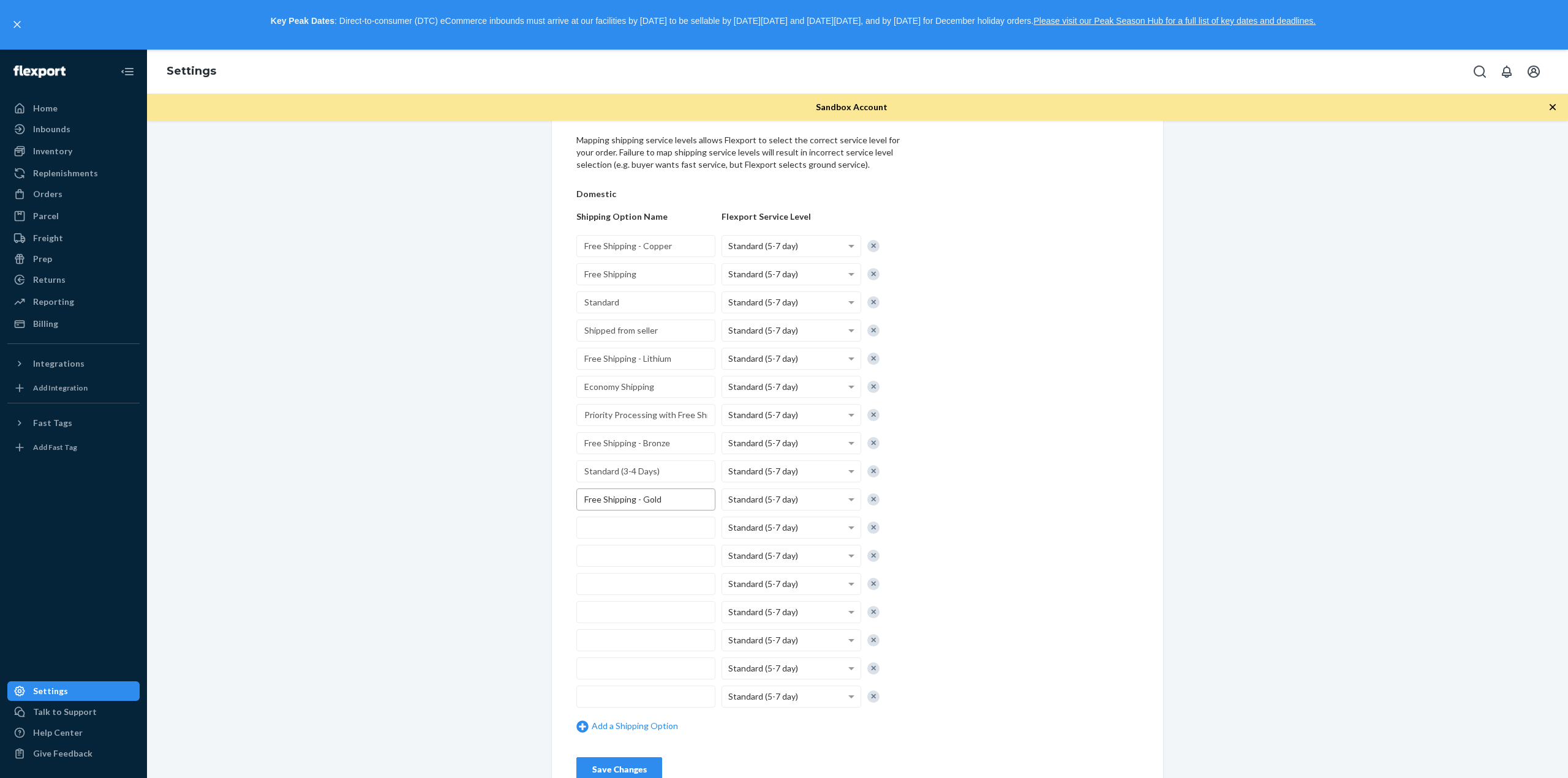
type input "Free Shipping - Gold"
click at [644, 527] on input "text" at bounding box center [645, 527] width 139 height 22
paste input "Free Shipping - Pearl"
type input "Free Shipping - Pearl"
drag, startPoint x: 674, startPoint y: 559, endPoint x: 805, endPoint y: 554, distance: 131.1
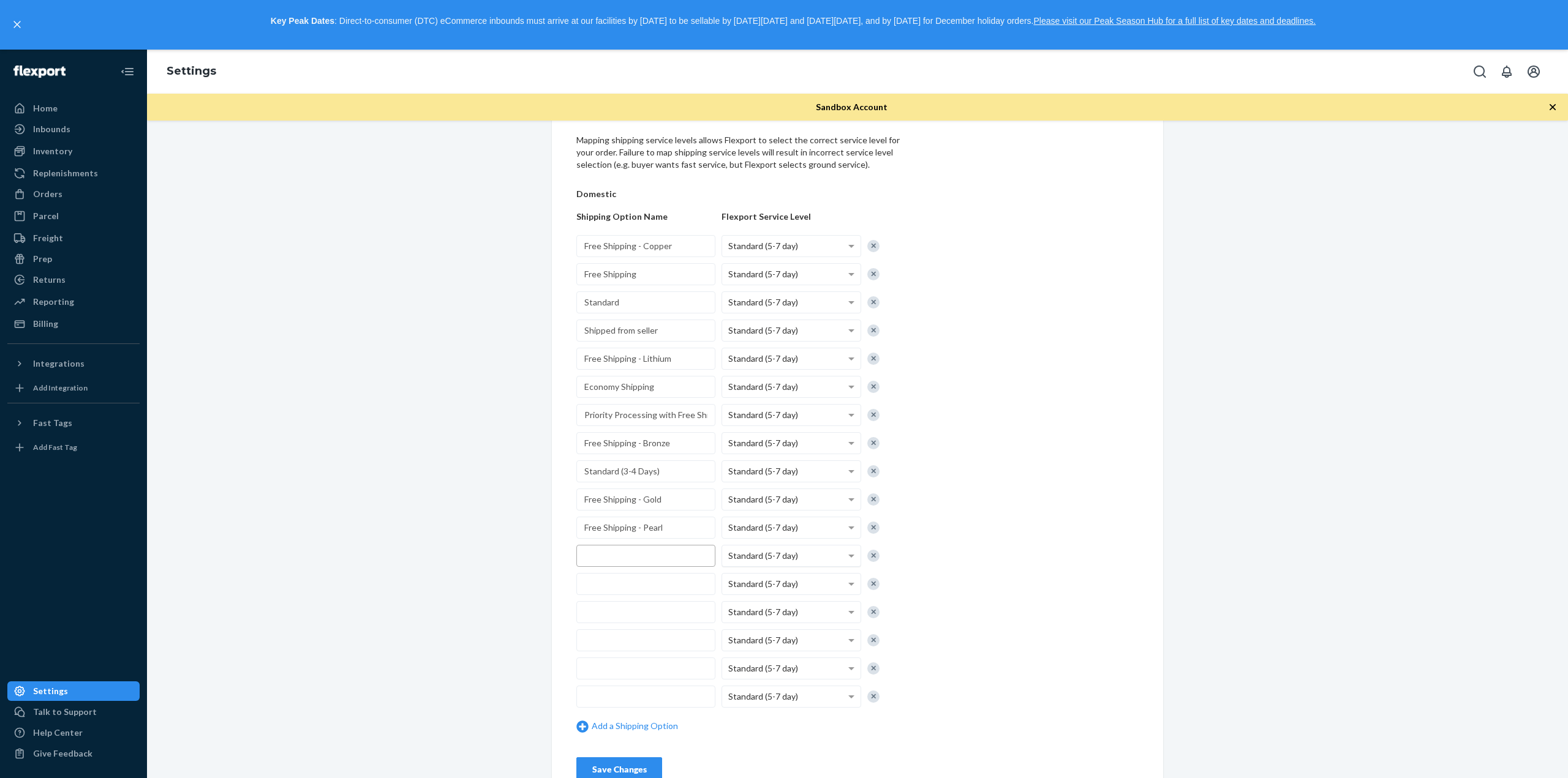
click at [675, 559] on input "text" at bounding box center [645, 556] width 139 height 22
paste input "Free Shipping - Carbon"
type input "Free Shipping - Carbon"
click at [631, 575] on input "text" at bounding box center [645, 584] width 139 height 22
paste input "Shipping"
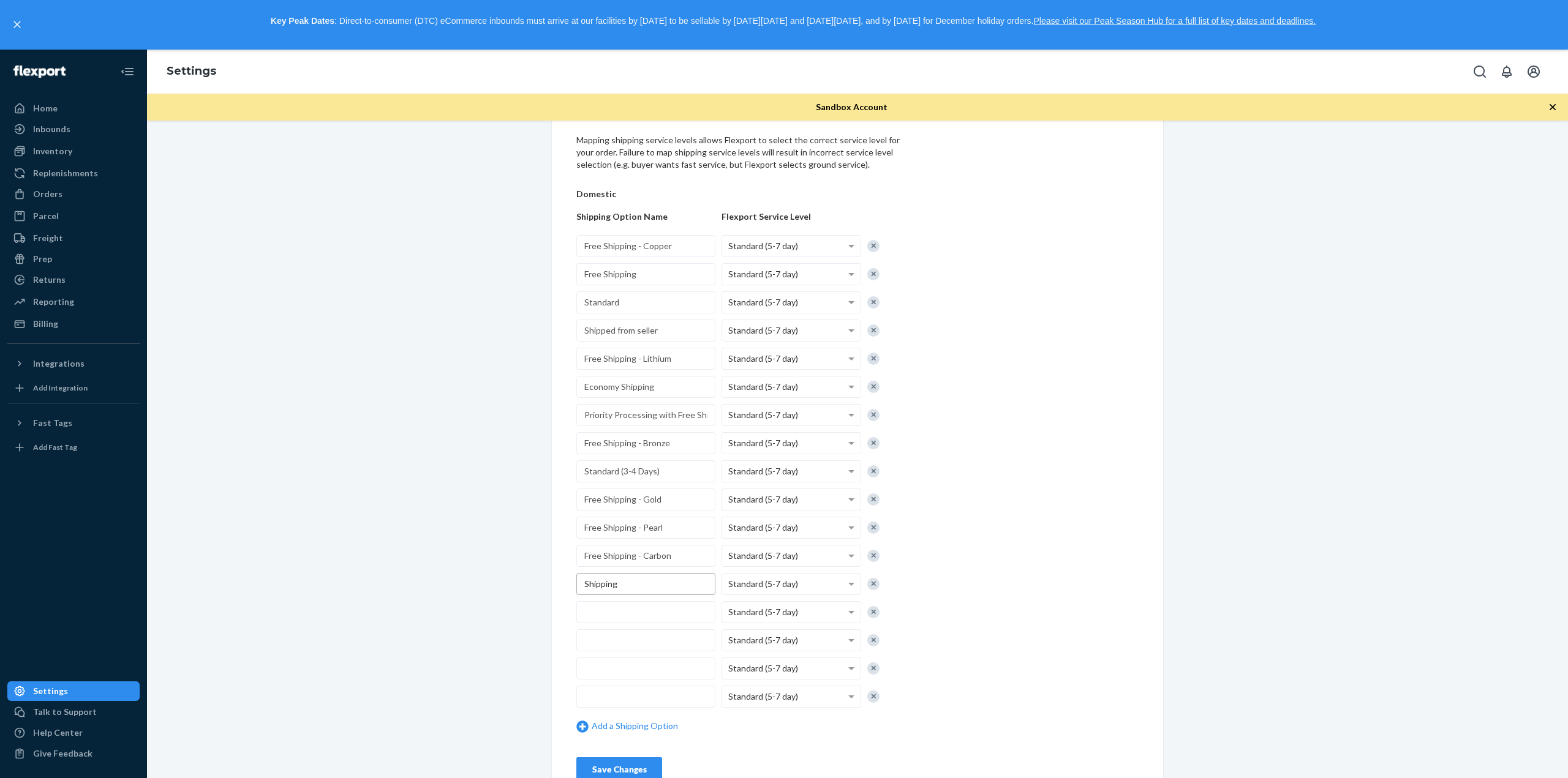
type input "Shipping"
drag, startPoint x: 656, startPoint y: 622, endPoint x: 1078, endPoint y: 603, distance: 422.4
click at [656, 622] on input "text" at bounding box center [645, 612] width 139 height 22
paste input "FREE SHIPPING"
type input "FREE SHIPPING"
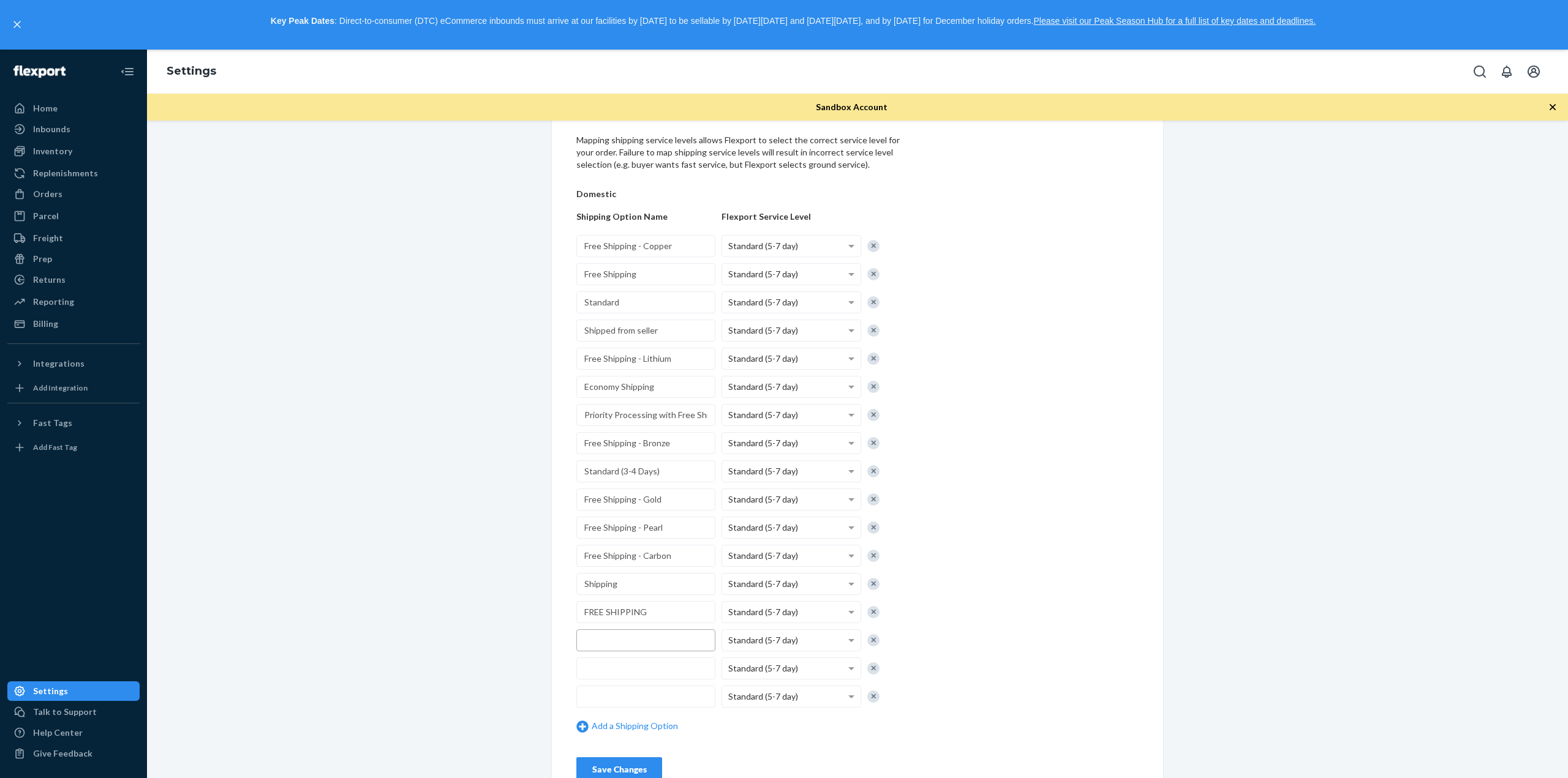
click at [645, 634] on input "text" at bounding box center [645, 640] width 139 height 22
paste input "Free Shipping - Silver"
type input "Free Shipping - Silver"
click at [675, 668] on input "text" at bounding box center [645, 668] width 139 height 22
paste input "Free Shipping - Boron"
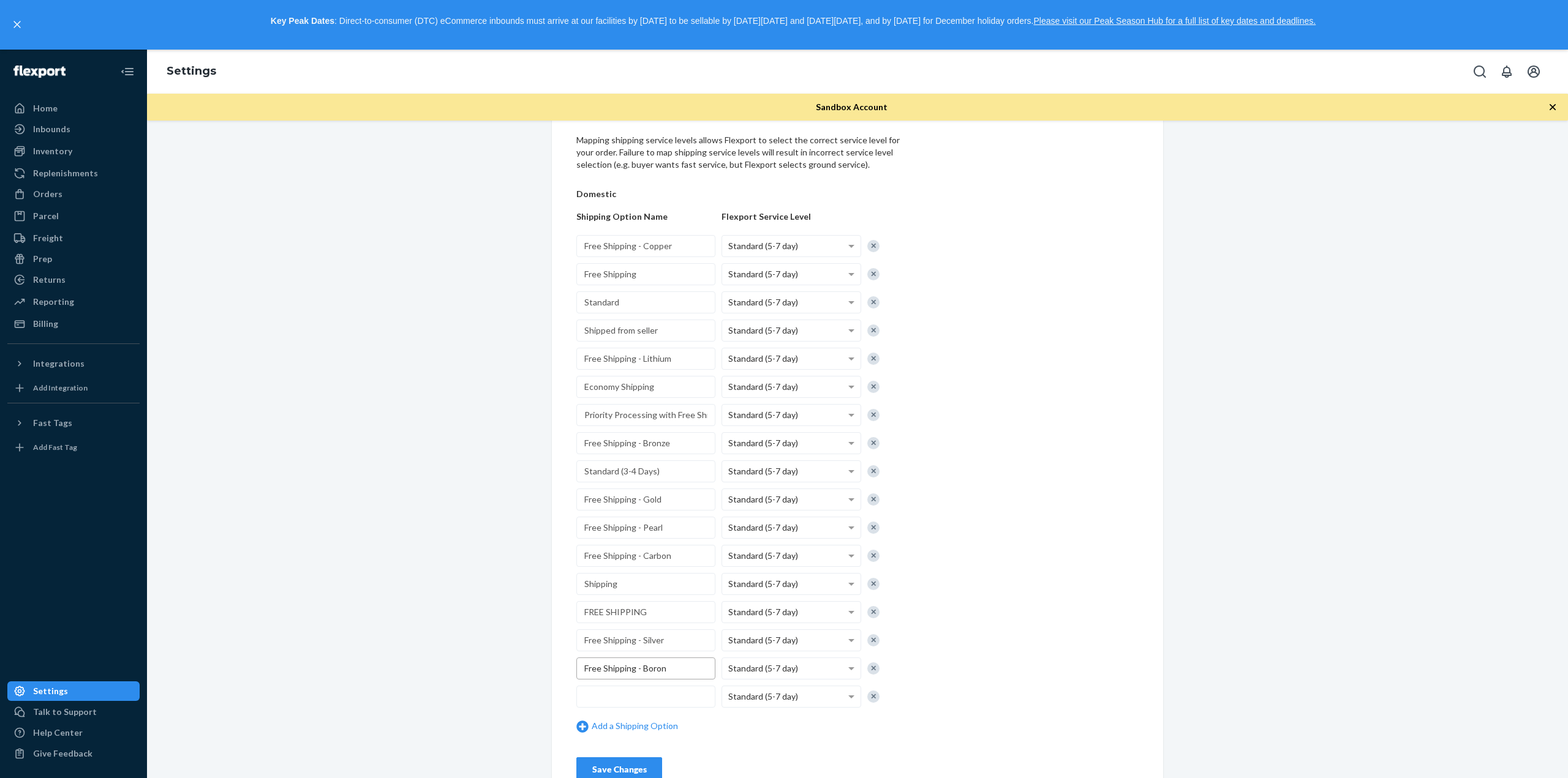
type input "Free Shipping - Boron"
click at [660, 684] on div "Free Shipping - Copper Standard (5-7 day) Free Shipping Standard (5-7 day) Stan…" at bounding box center [745, 487] width 337 height 504
click at [632, 703] on input "text" at bounding box center [645, 697] width 139 height 22
paste input "Express"
type input "Express"
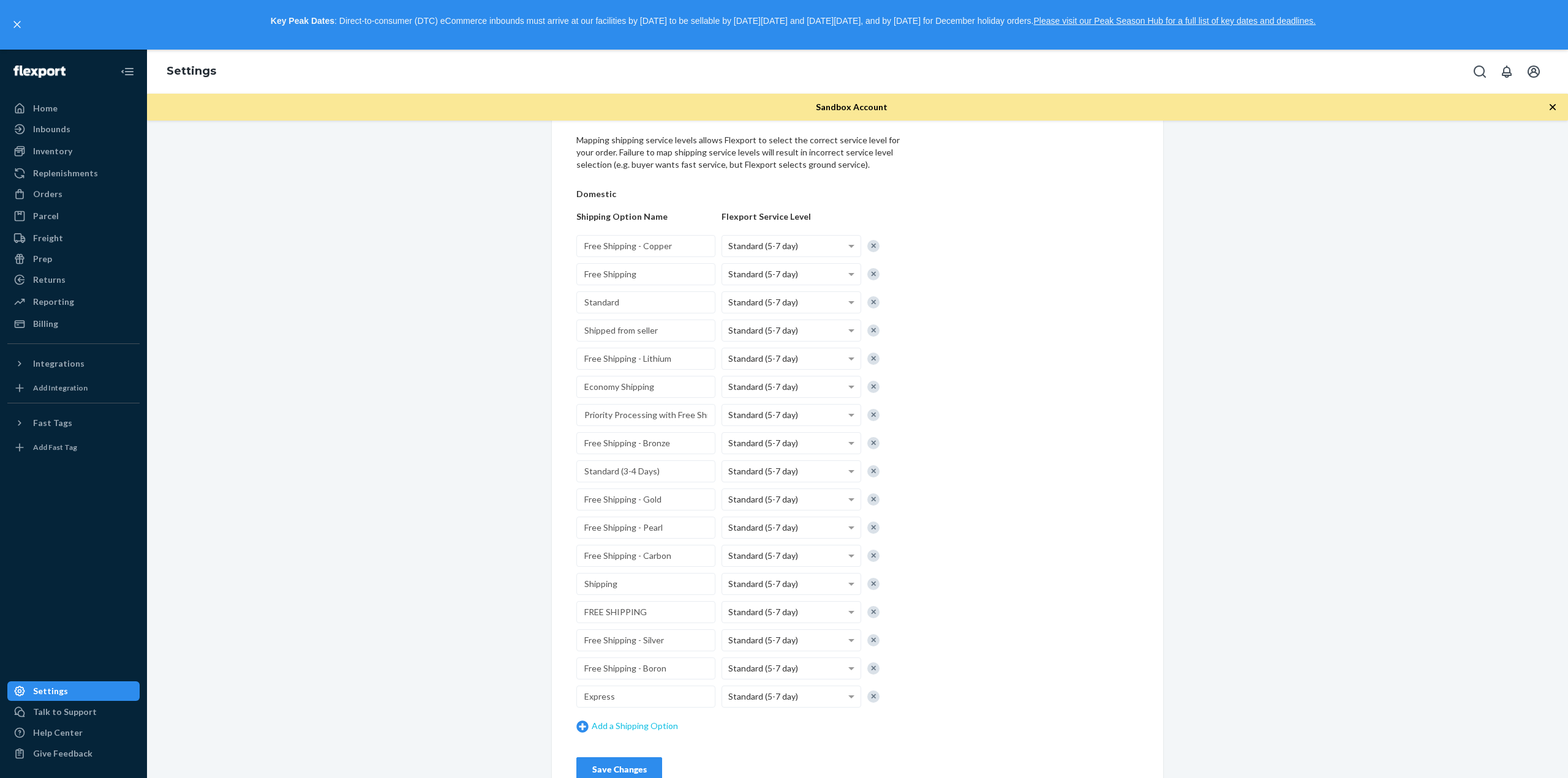
click at [639, 725] on link "Add a Shipping Option" at bounding box center [645, 726] width 139 height 12
drag, startPoint x: 692, startPoint y: 712, endPoint x: 673, endPoint y: 721, distance: 21.0
click at [678, 719] on div "Free Shipping - Copper Standard (5-7 day) Free Shipping Standard (5-7 day) Stan…" at bounding box center [745, 500] width 337 height 532
click at [665, 721] on input "text" at bounding box center [645, 724] width 139 height 22
paste input "Express (2 Days)"
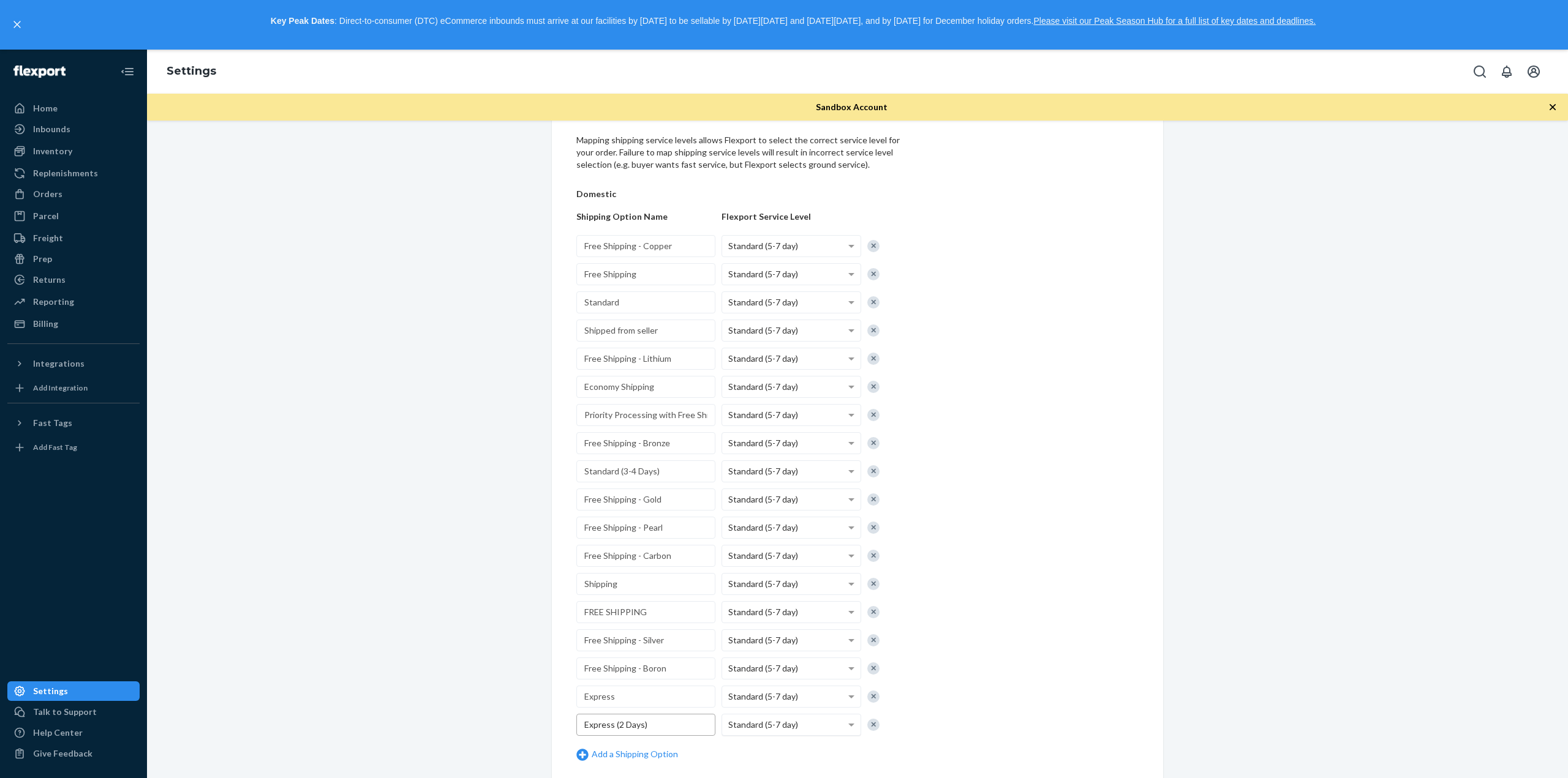
type input "Express (2 Days)"
click at [788, 728] on span "Standard (5-7 day)" at bounding box center [763, 724] width 70 height 11
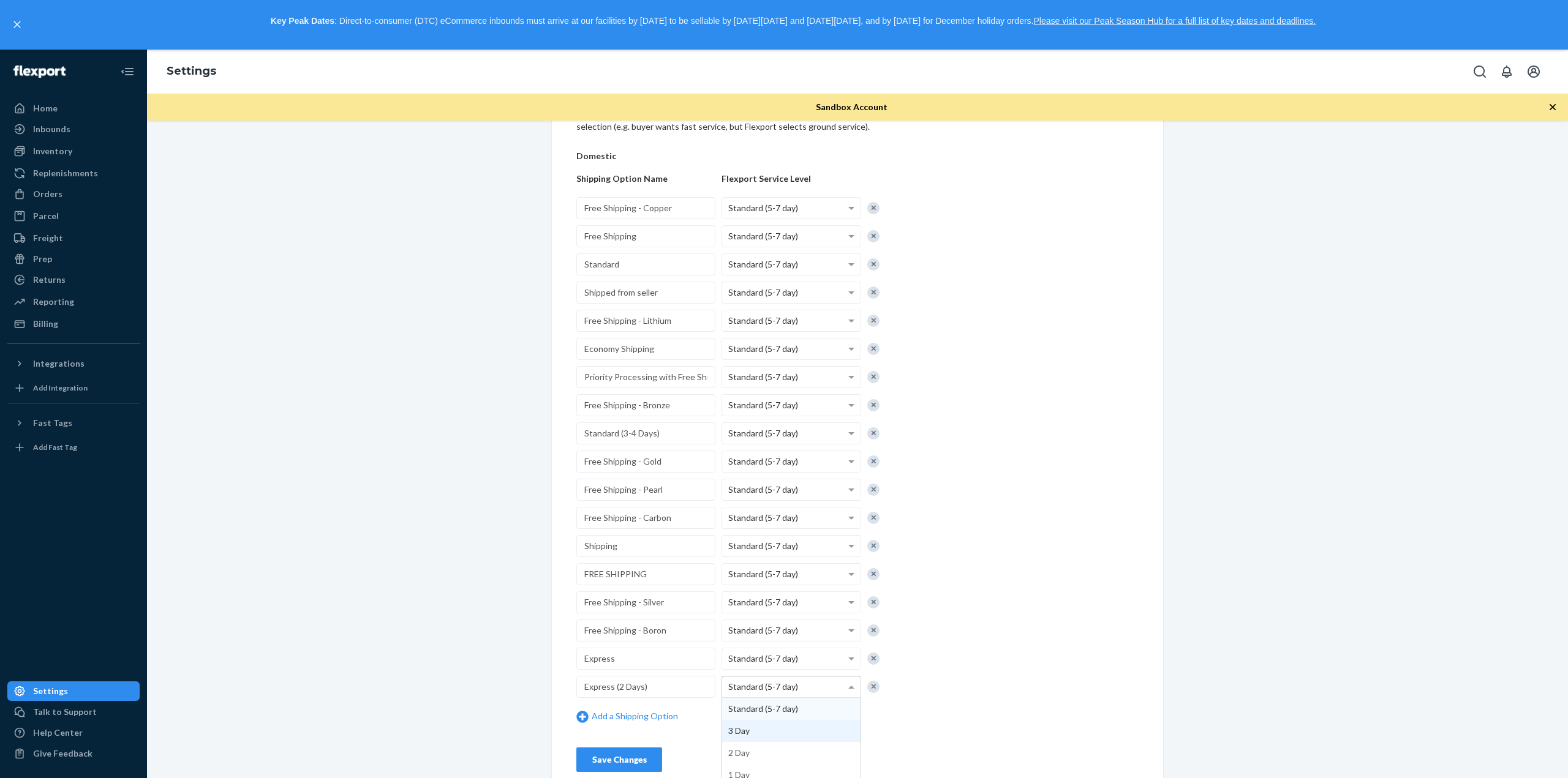
scroll to position [210, 0]
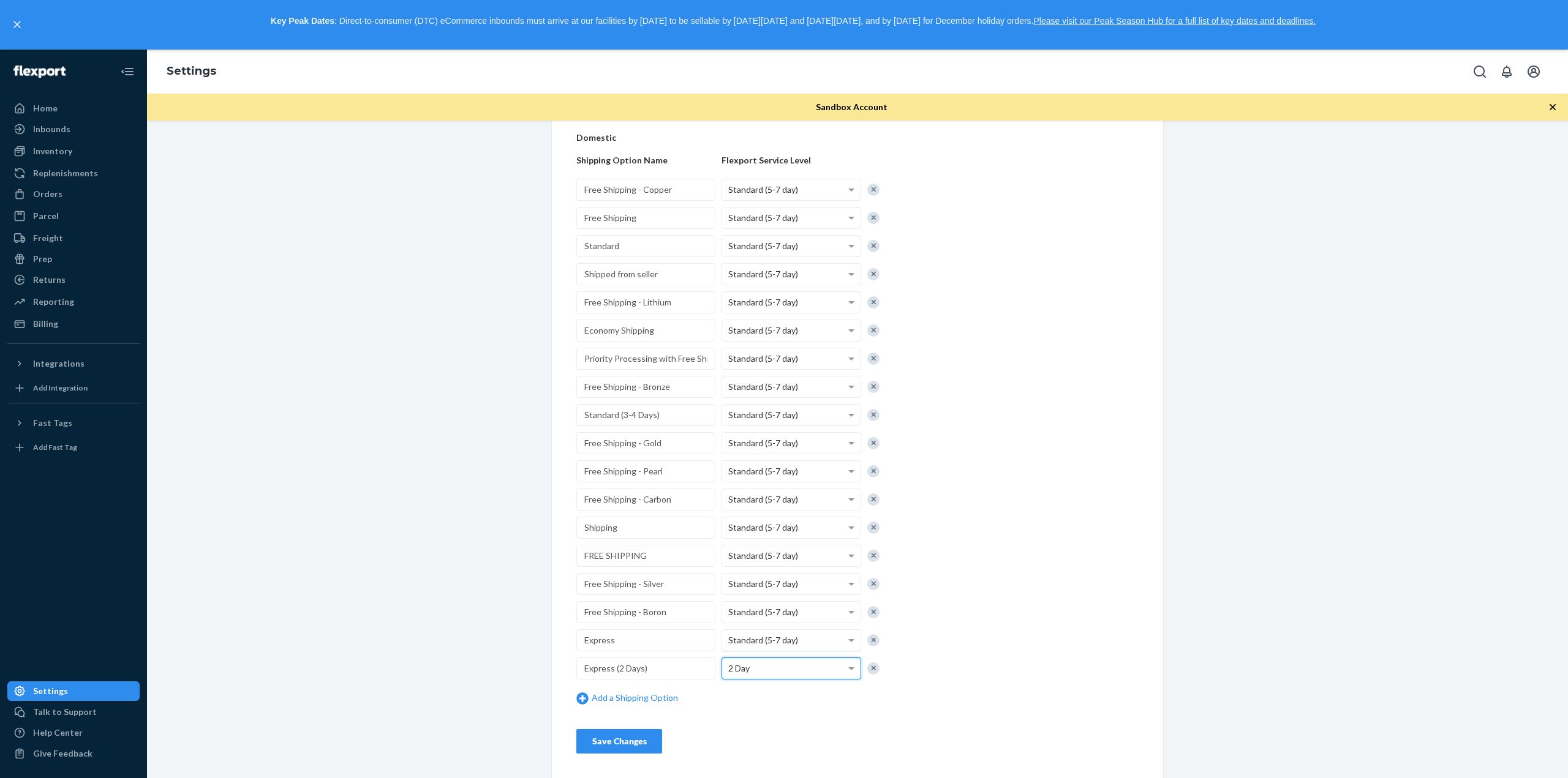
click at [770, 644] on span "Standard (5-7 day)" at bounding box center [763, 640] width 70 height 11
click at [613, 731] on button "Save Changes" at bounding box center [618, 742] width 85 height 25
click at [63, 198] on div "Orders" at bounding box center [73, 194] width 129 height 17
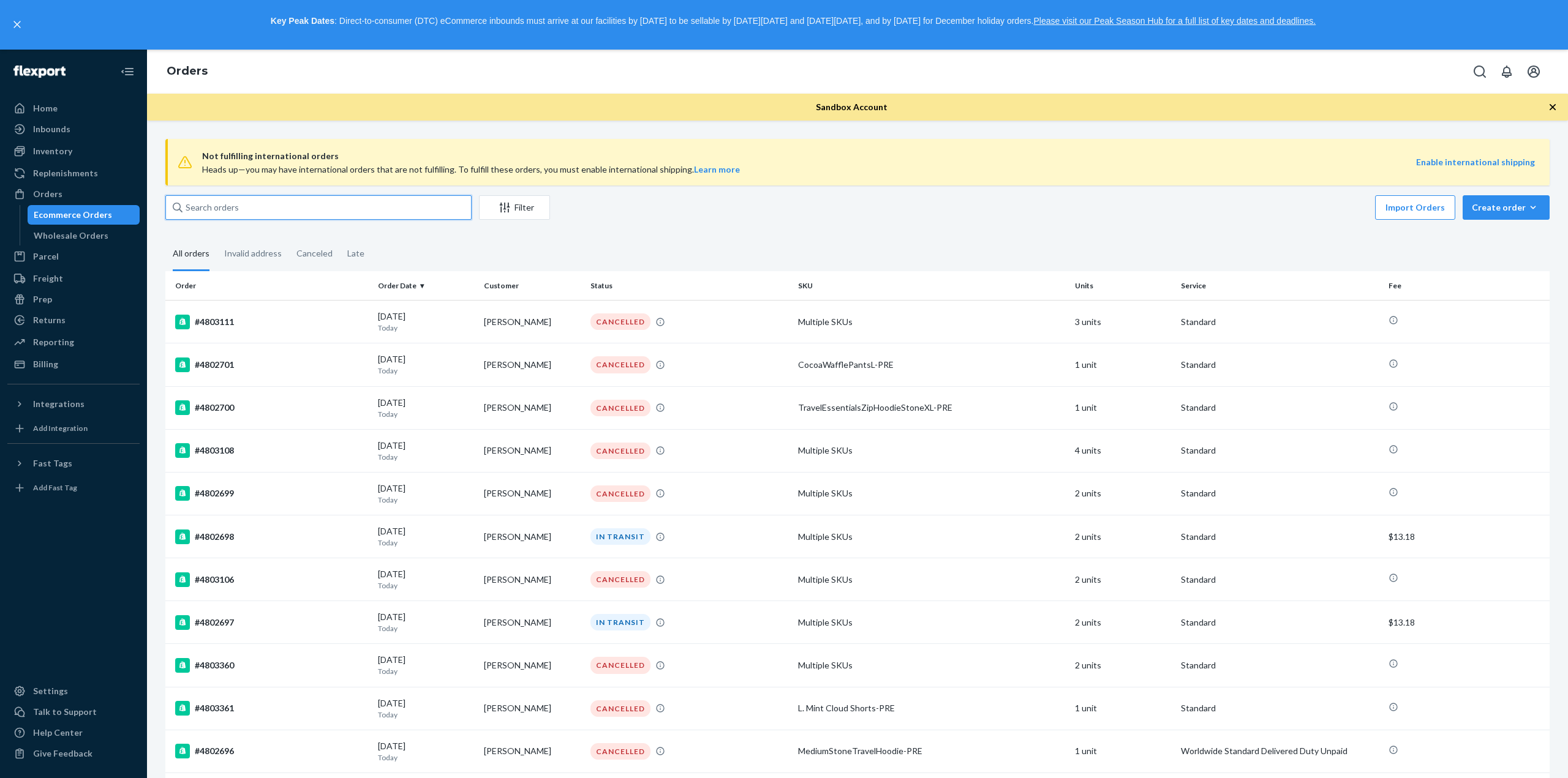
click at [226, 196] on input "text" at bounding box center [319, 208] width 307 height 25
paste input "254804304"
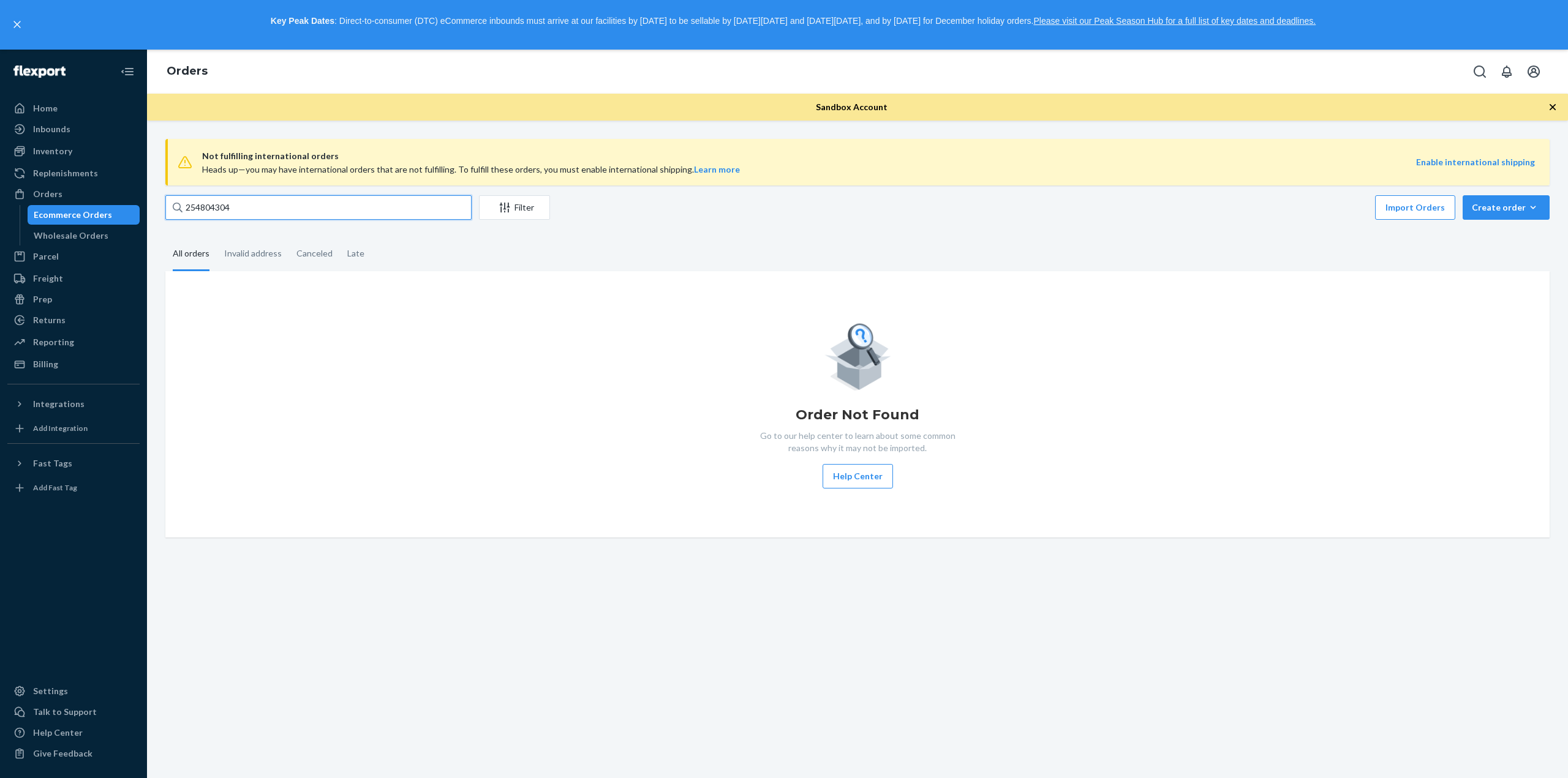
click at [312, 210] on input "254804304" at bounding box center [319, 208] width 307 height 25
click at [288, 201] on input "254804304" at bounding box center [319, 208] width 307 height 25
paste input "3817"
drag, startPoint x: 1281, startPoint y: 233, endPoint x: 257, endPoint y: 225, distance: 1024.0
click at [1102, 230] on div "Not fulfilling international orders Heads up—you may have international orders …" at bounding box center [857, 338] width 1402 height 399
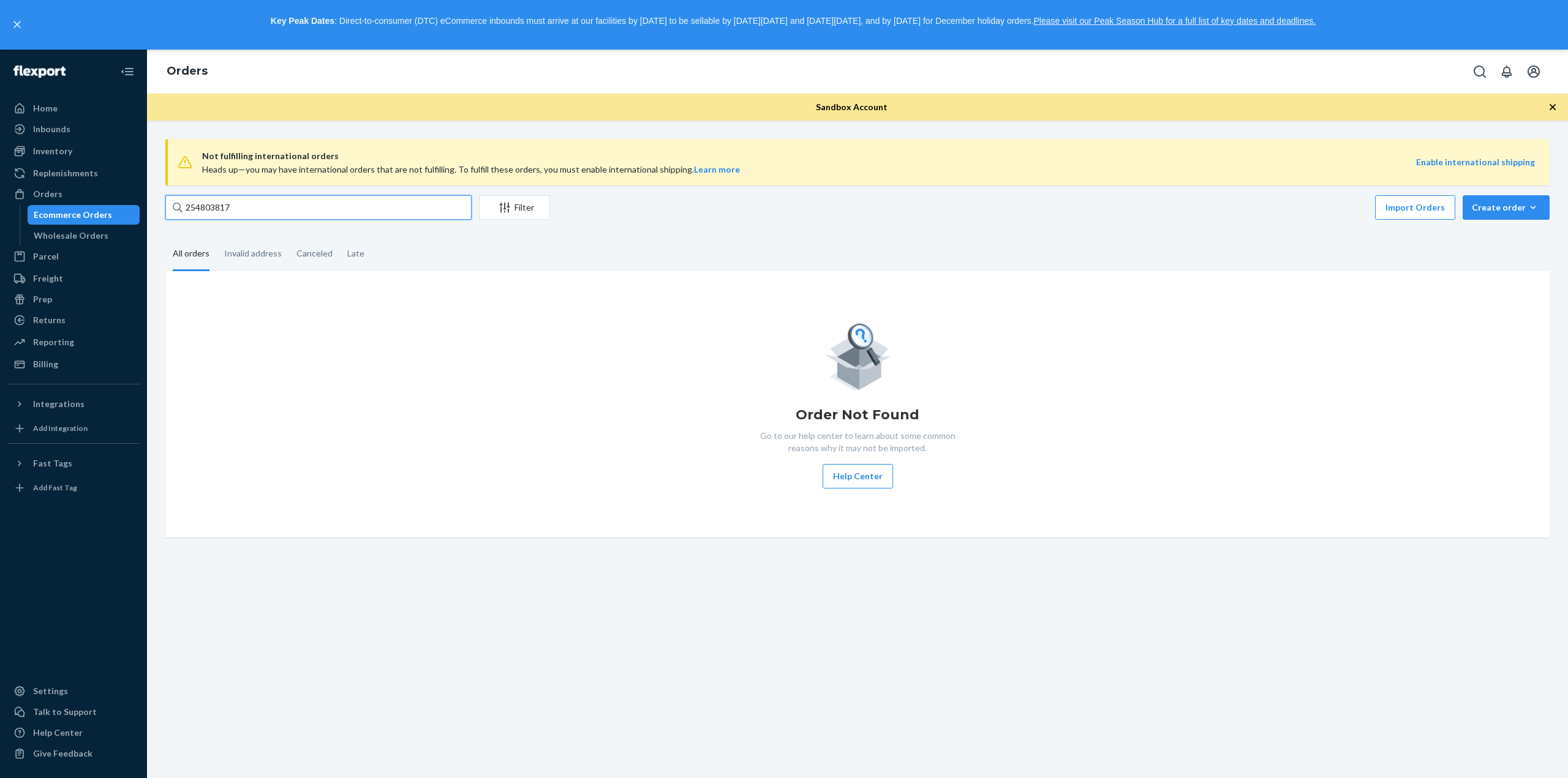
click at [277, 208] on input "254803817" at bounding box center [319, 208] width 307 height 25
click at [318, 248] on div "Canceled" at bounding box center [314, 254] width 36 height 34
click at [289, 238] on input "Canceled" at bounding box center [289, 238] width 0 height 0
click at [215, 250] on div "All orders" at bounding box center [192, 254] width 52 height 34
click at [166, 238] on input "All orders" at bounding box center [166, 238] width 0 height 0
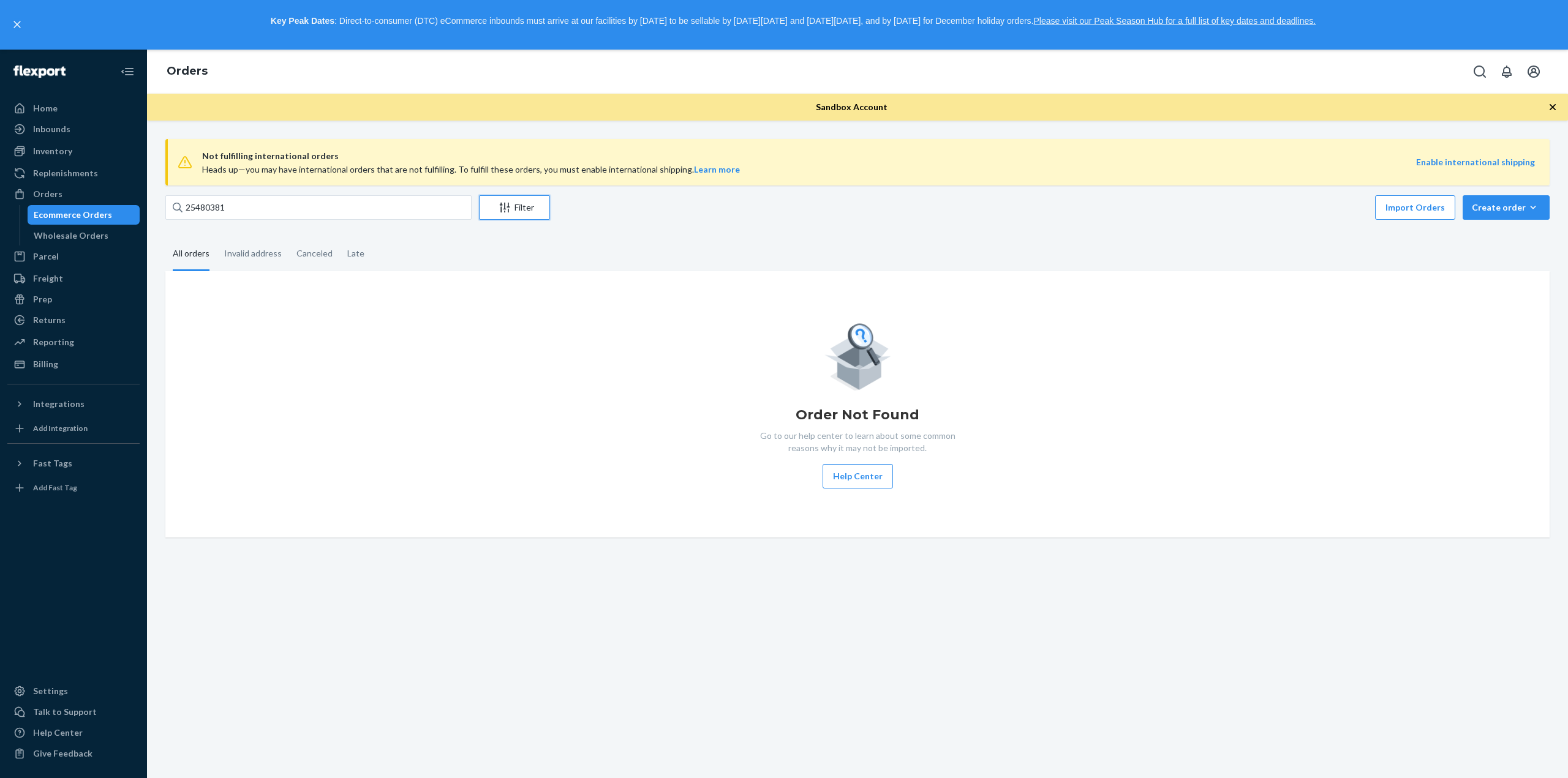
click at [510, 212] on icon "Filter" at bounding box center [504, 207] width 12 height 12
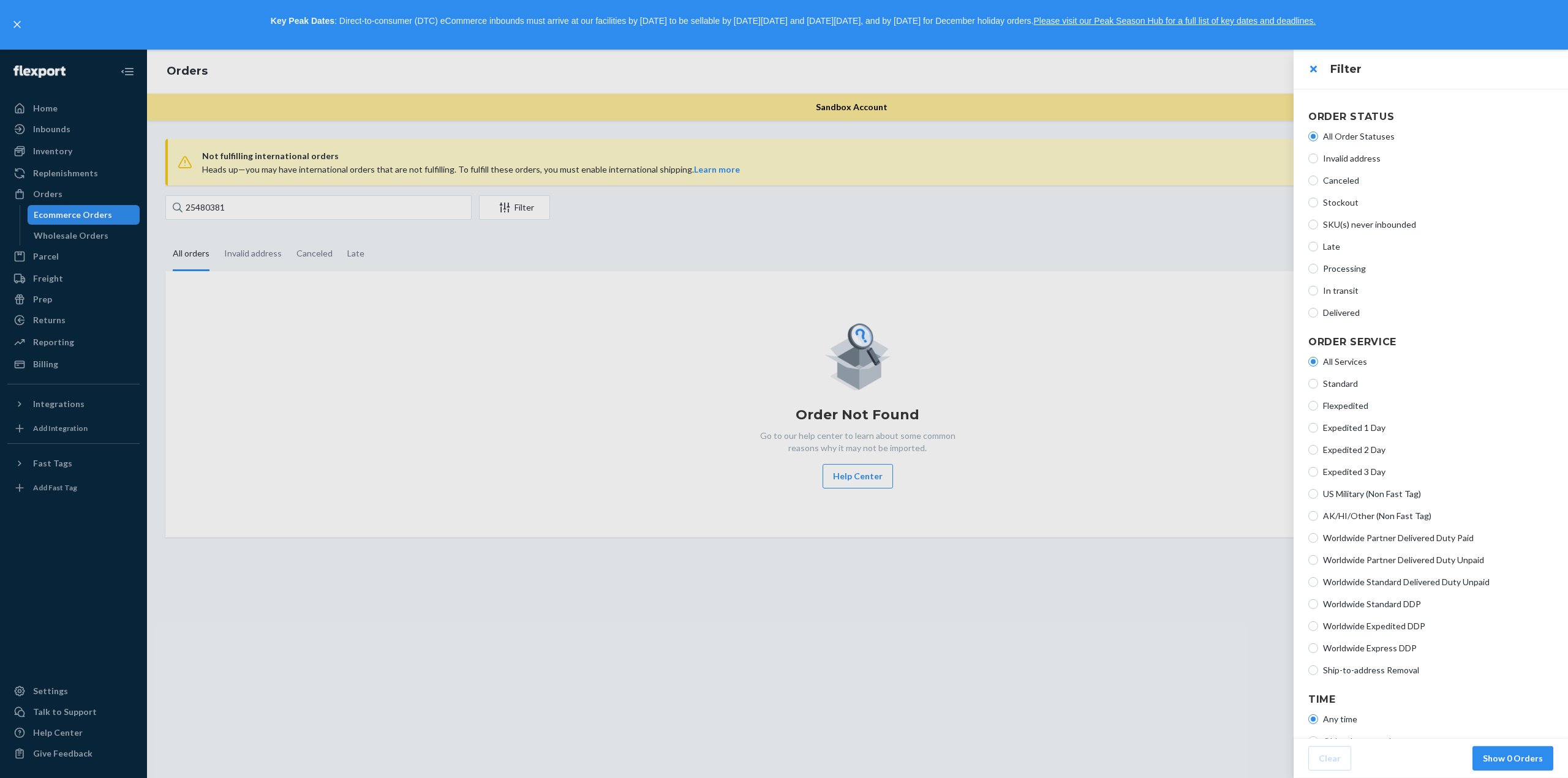
click at [772, 267] on div at bounding box center [784, 414] width 1568 height 728
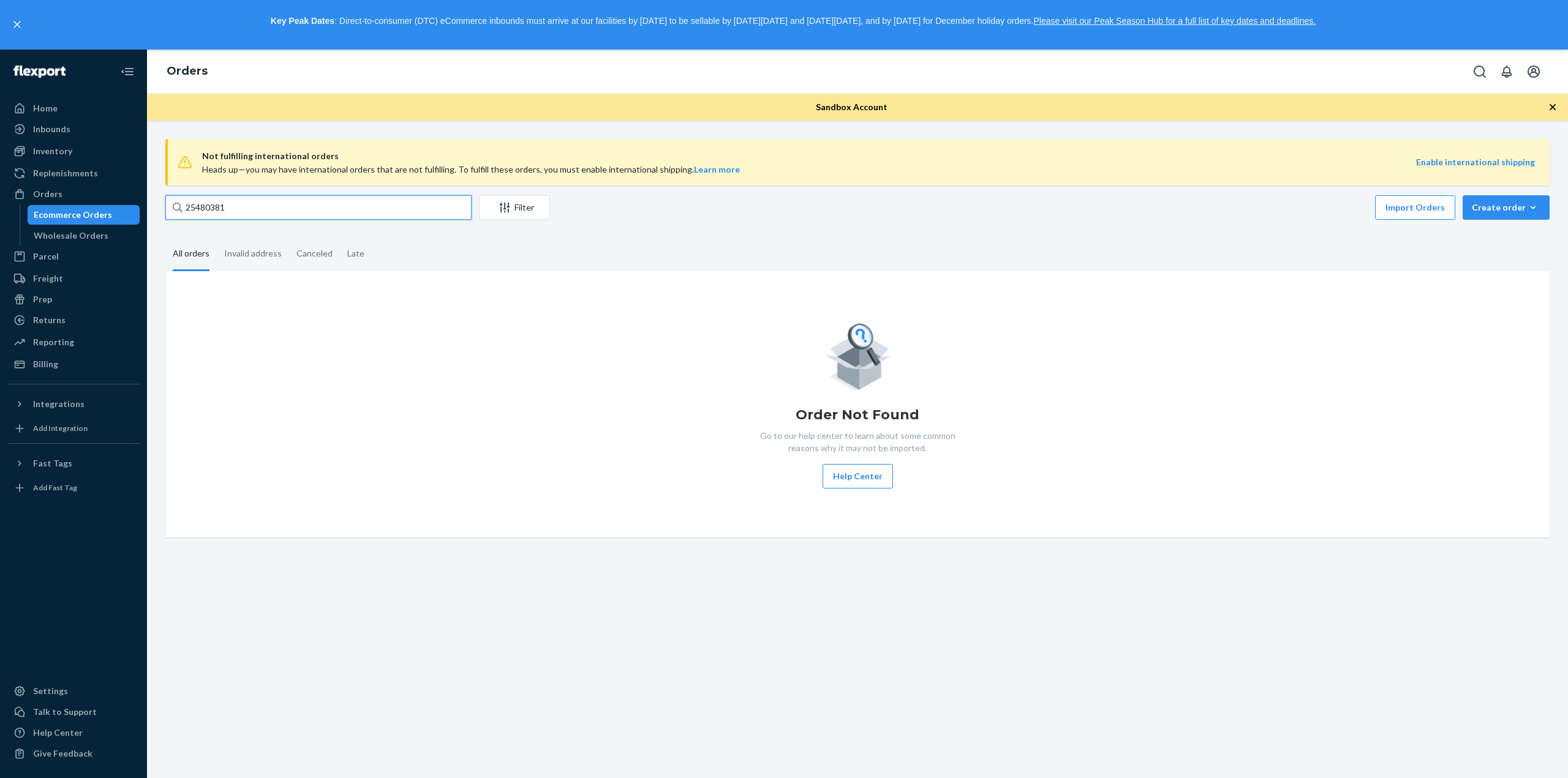
click at [384, 204] on input "25480381" at bounding box center [319, 208] width 307 height 25
paste input "2200"
click at [384, 213] on input "254802200" at bounding box center [319, 208] width 307 height 25
type input "2548"
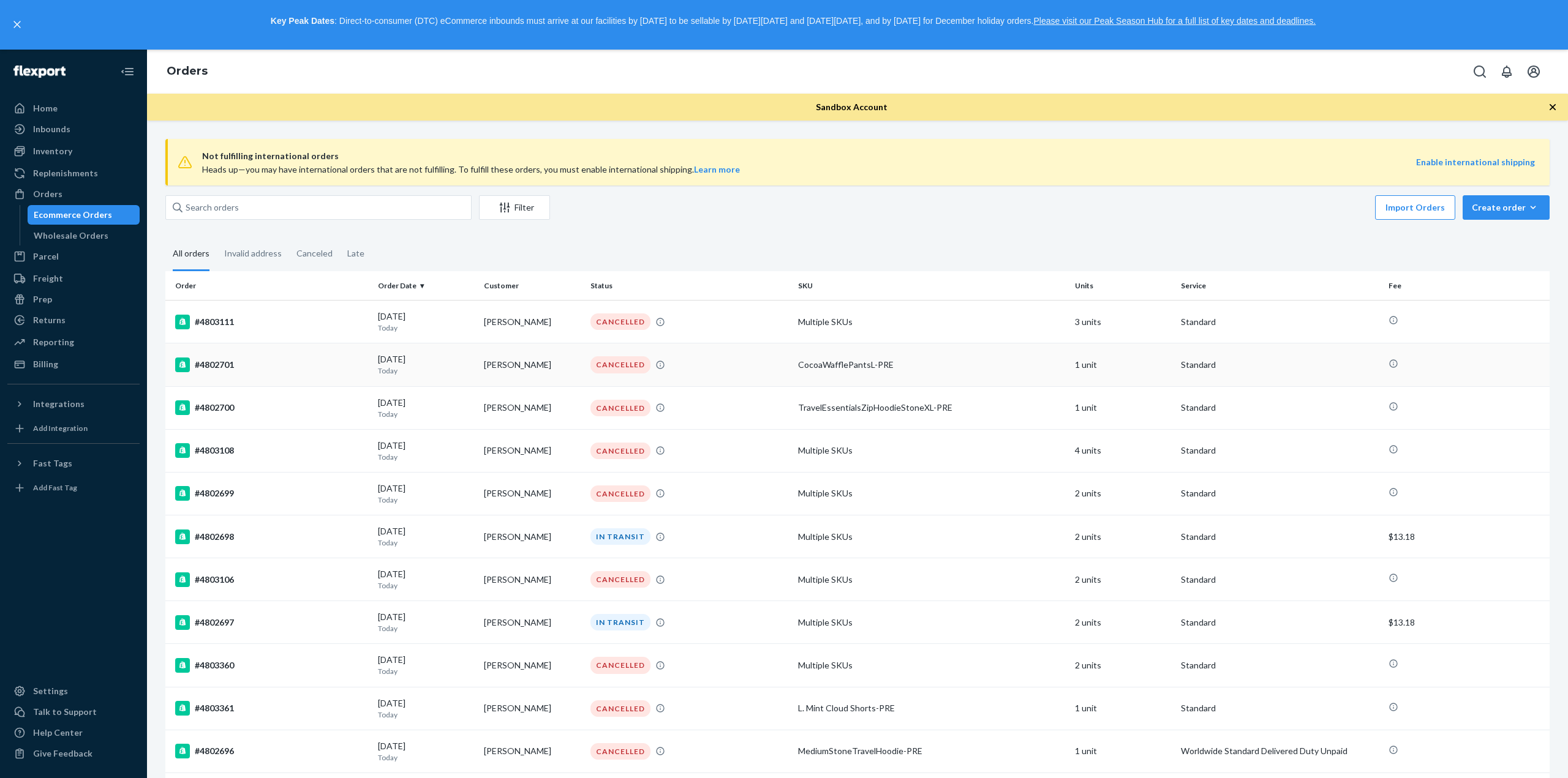
click at [235, 360] on div "#4802701" at bounding box center [271, 364] width 193 height 14
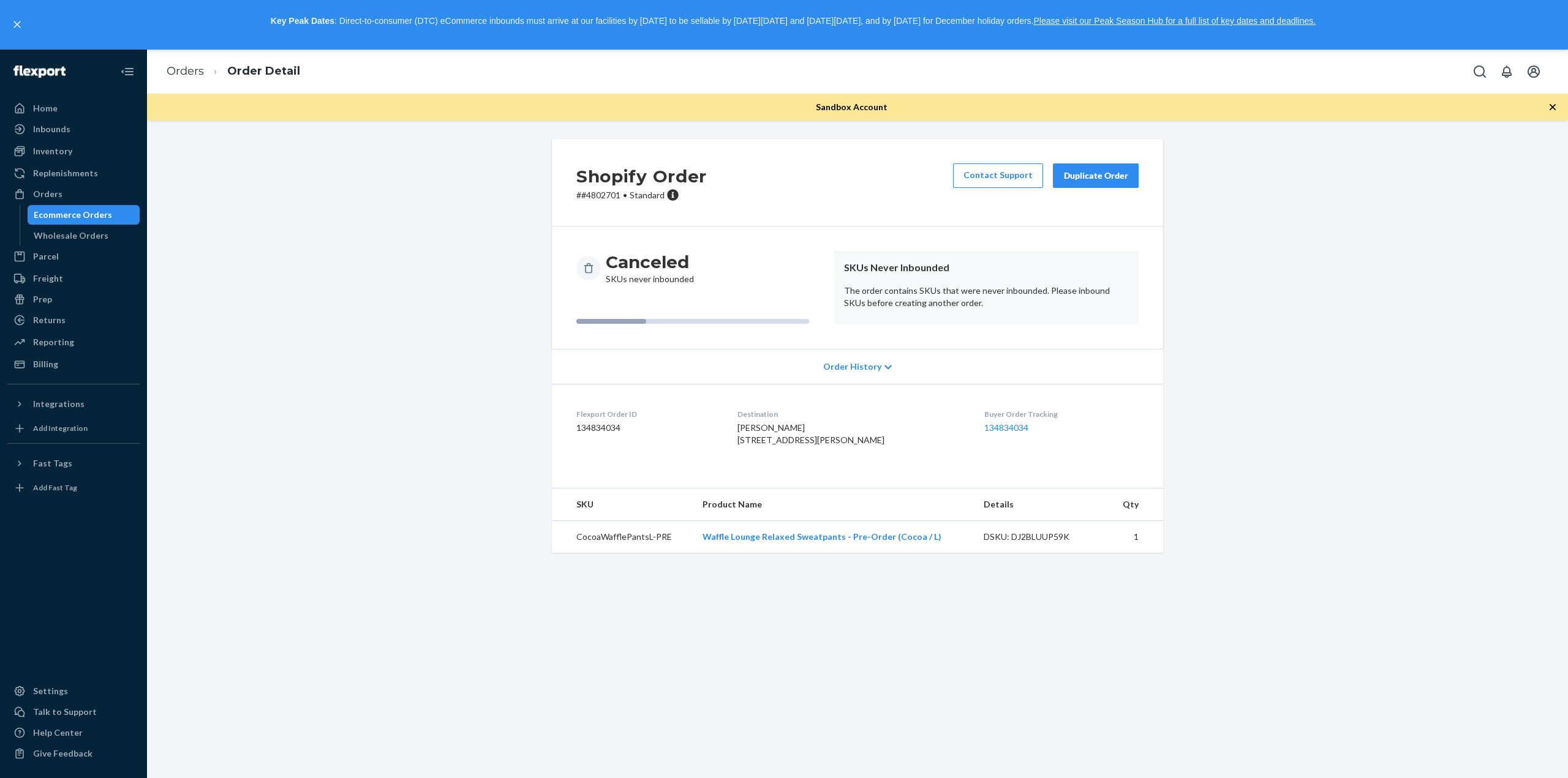
click at [608, 189] on p "# #4802701 • Standard" at bounding box center [641, 194] width 130 height 12
copy p "4802701"
click at [62, 212] on div "Ecommerce Orders" at bounding box center [73, 215] width 79 height 12
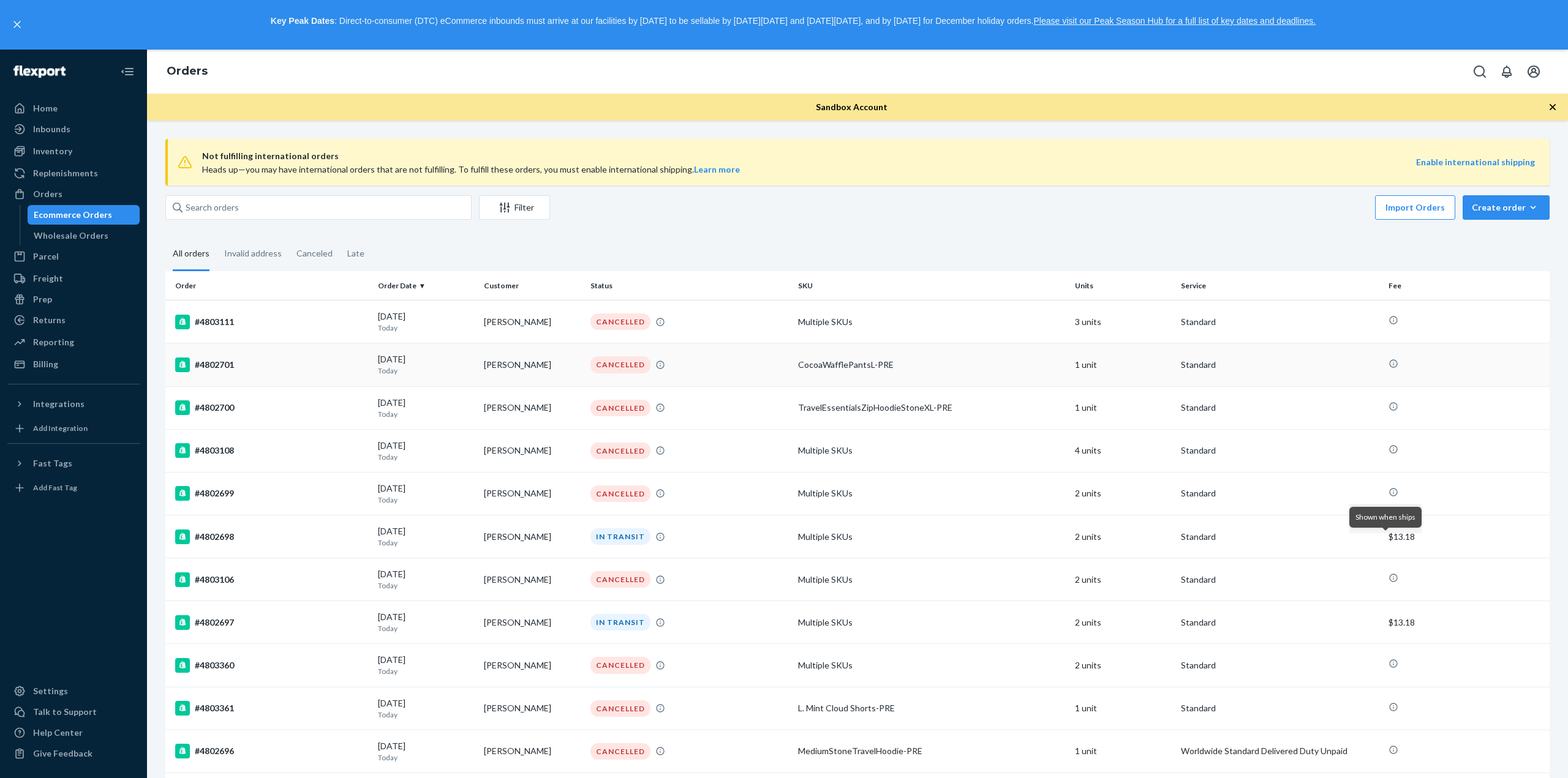
click at [333, 359] on div "#4802701" at bounding box center [271, 364] width 193 height 14
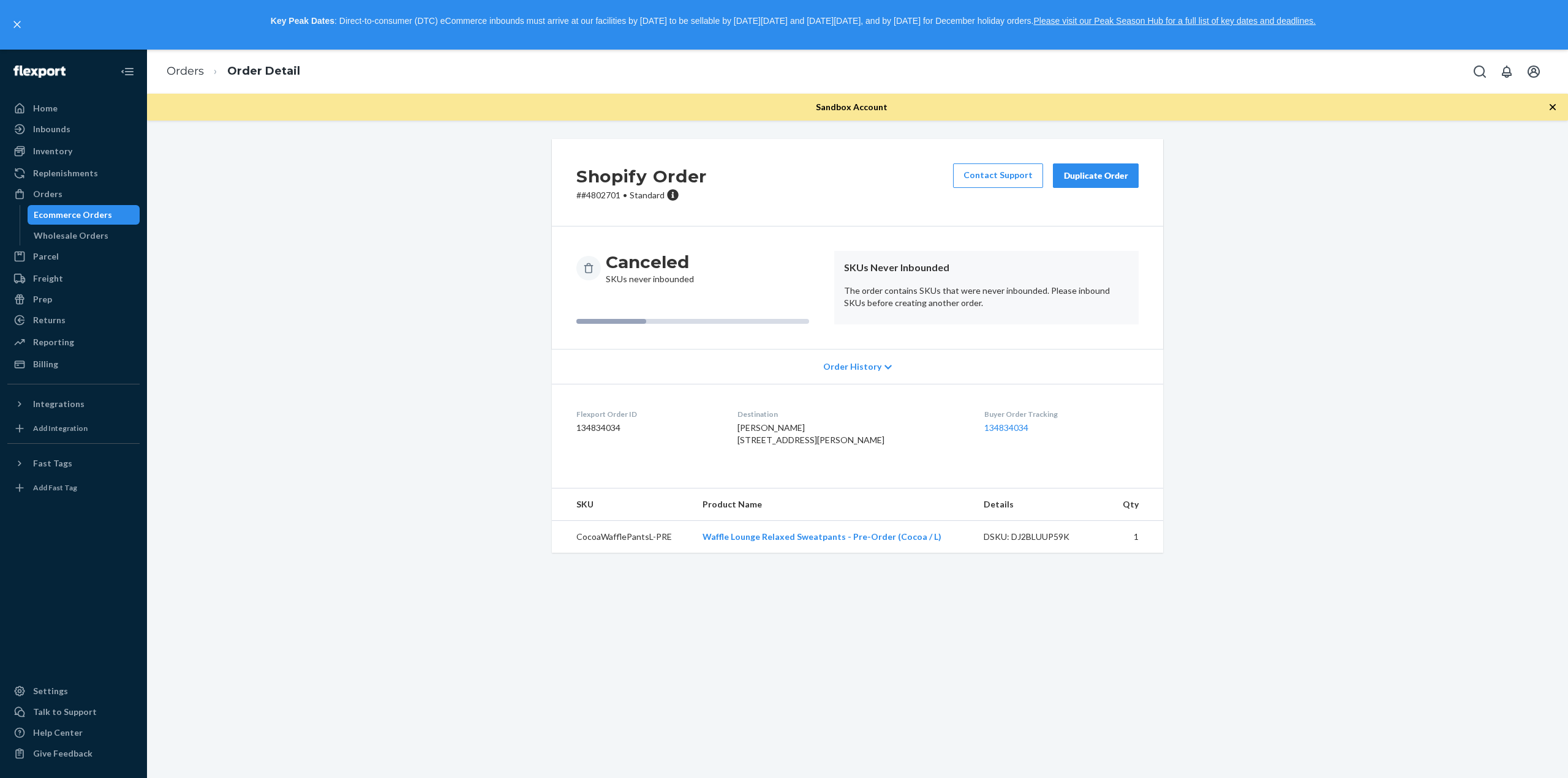
click at [104, 209] on div "Ecommerce Orders" at bounding box center [73, 215] width 79 height 12
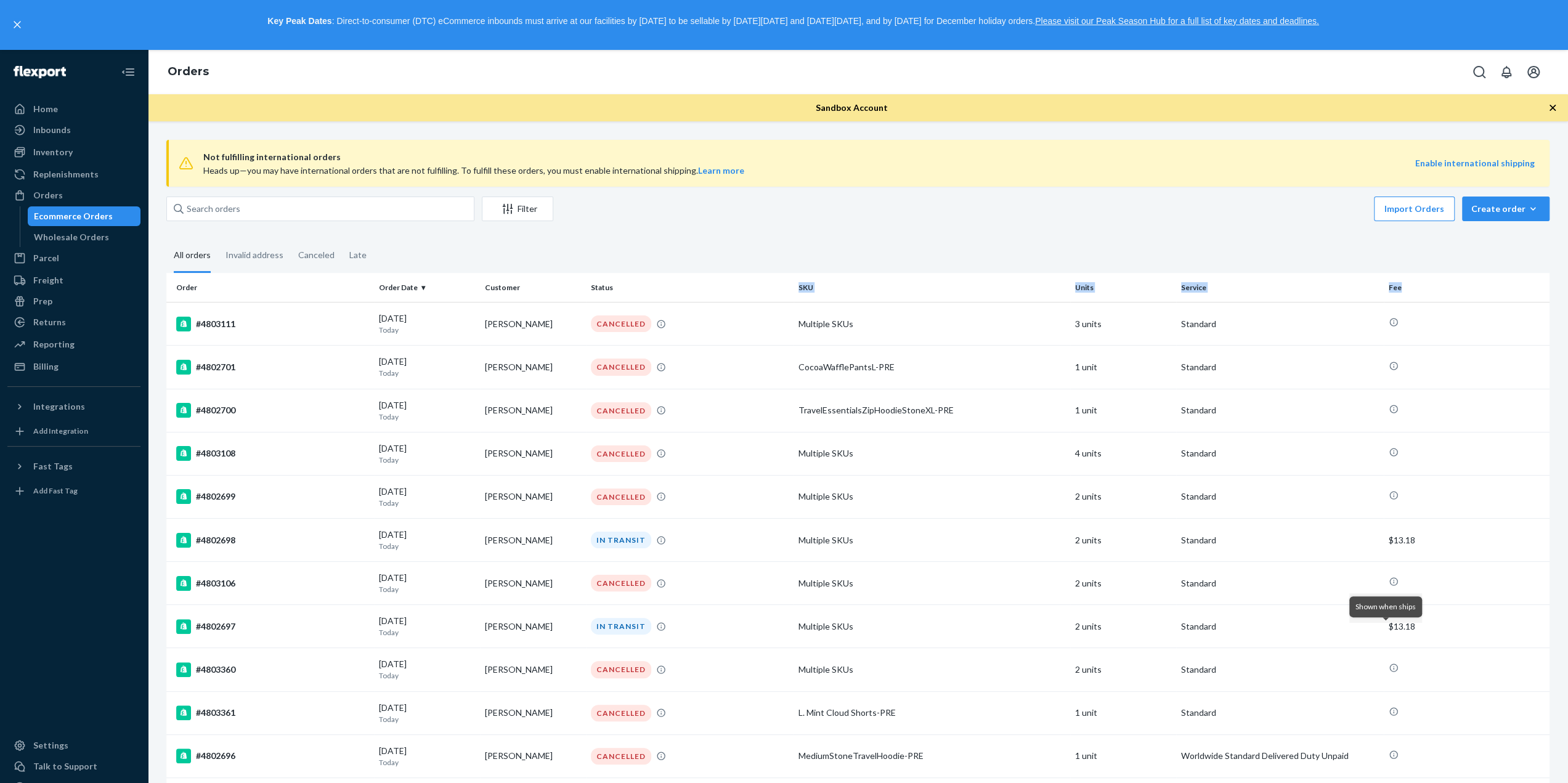
drag, startPoint x: 690, startPoint y: 279, endPoint x: 1405, endPoint y: 287, distance: 715.0
click at [1405, 287] on tr "Order Order Date Customer Status SKU Units Service Fee" at bounding box center [858, 287] width 1384 height 30
click at [1413, 287] on th "Fee" at bounding box center [1467, 287] width 166 height 30
click at [1397, 291] on th "Fee" at bounding box center [1467, 287] width 166 height 30
